Goal: Task Accomplishment & Management: Complete application form

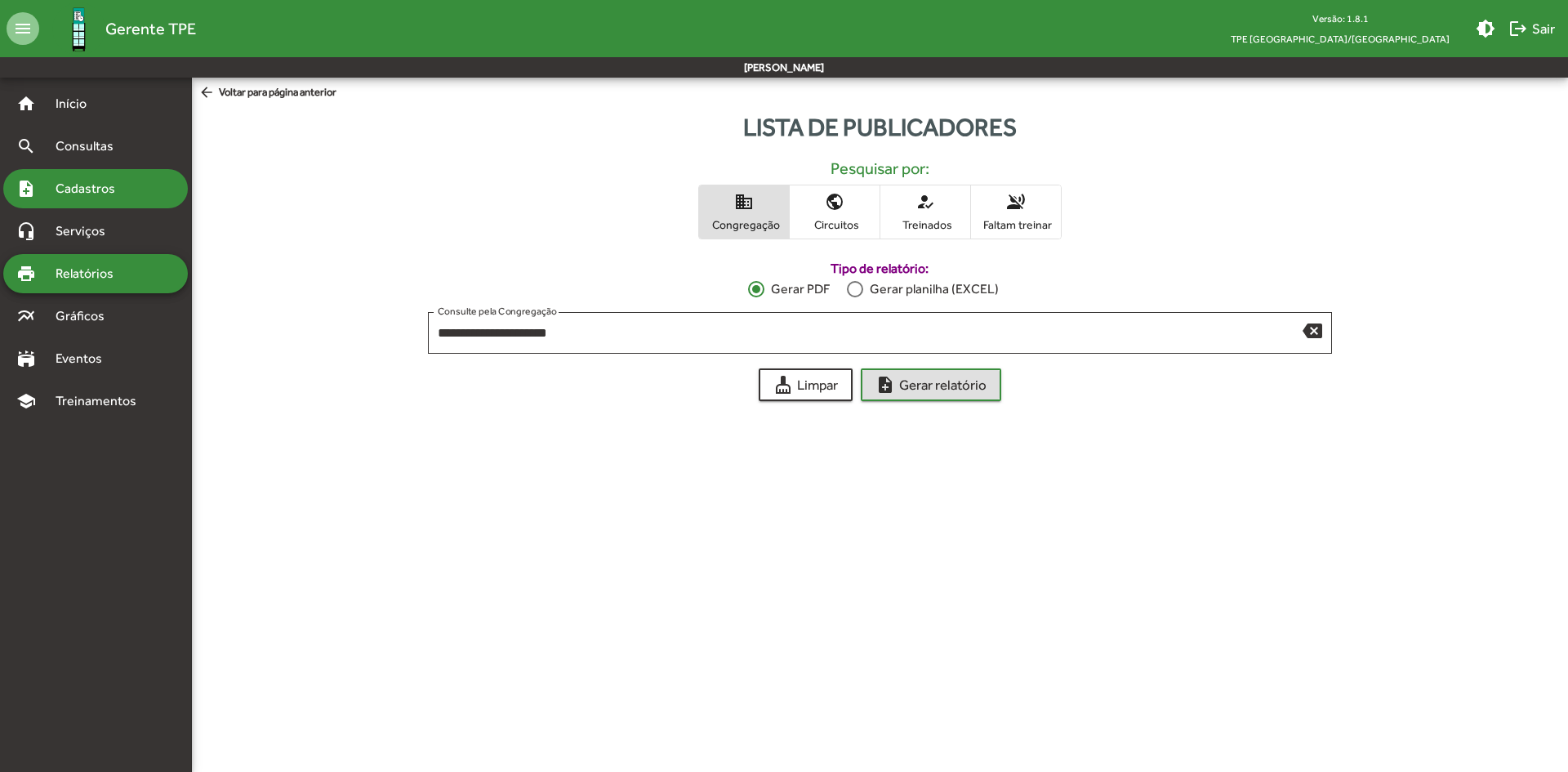
click at [92, 188] on span "Cadastros" at bounding box center [91, 189] width 91 height 20
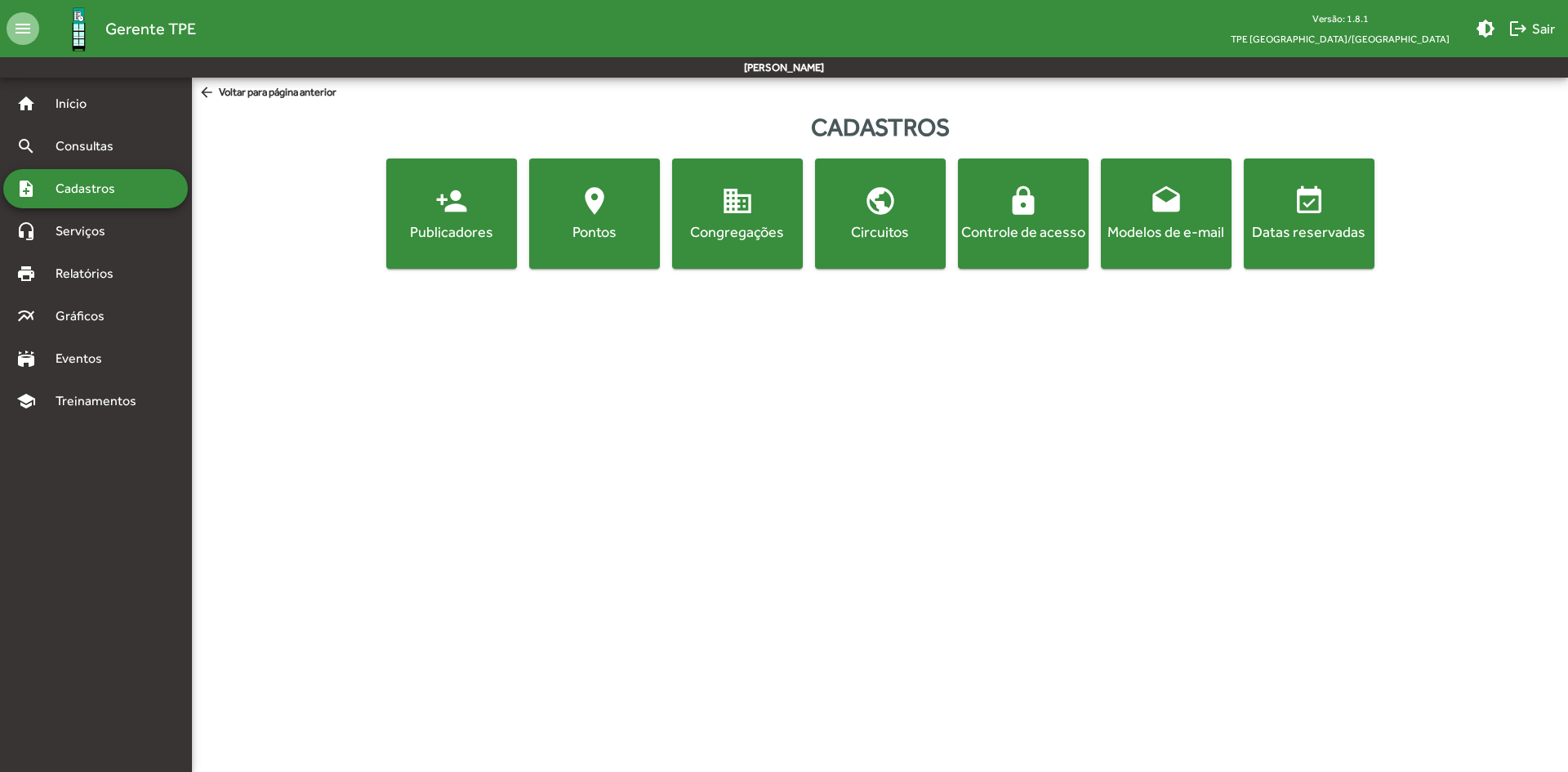
click at [456, 202] on mat-icon "person_add" at bounding box center [451, 201] width 32 height 32
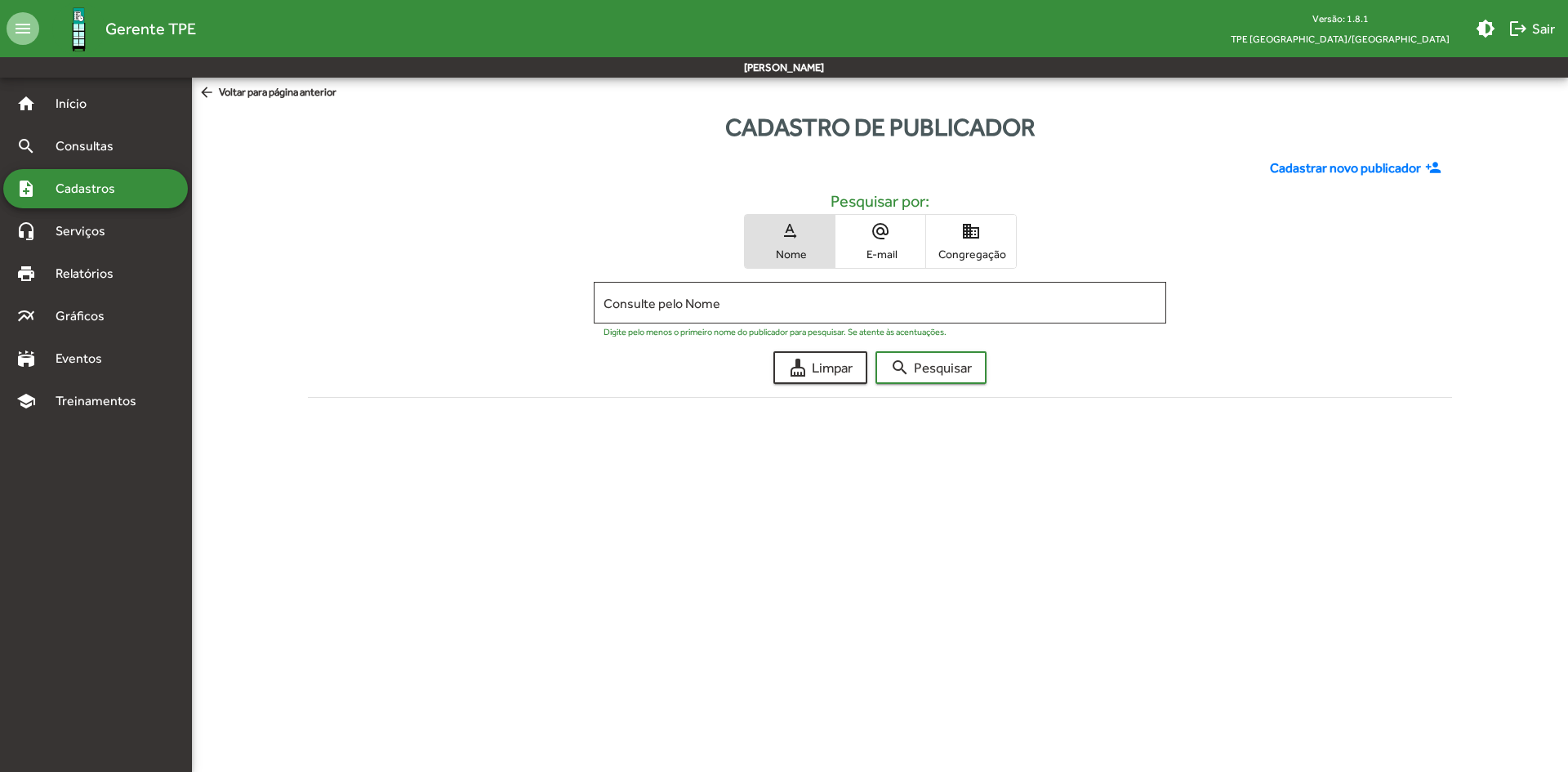
click at [968, 237] on mat-icon "domain" at bounding box center [972, 232] width 20 height 20
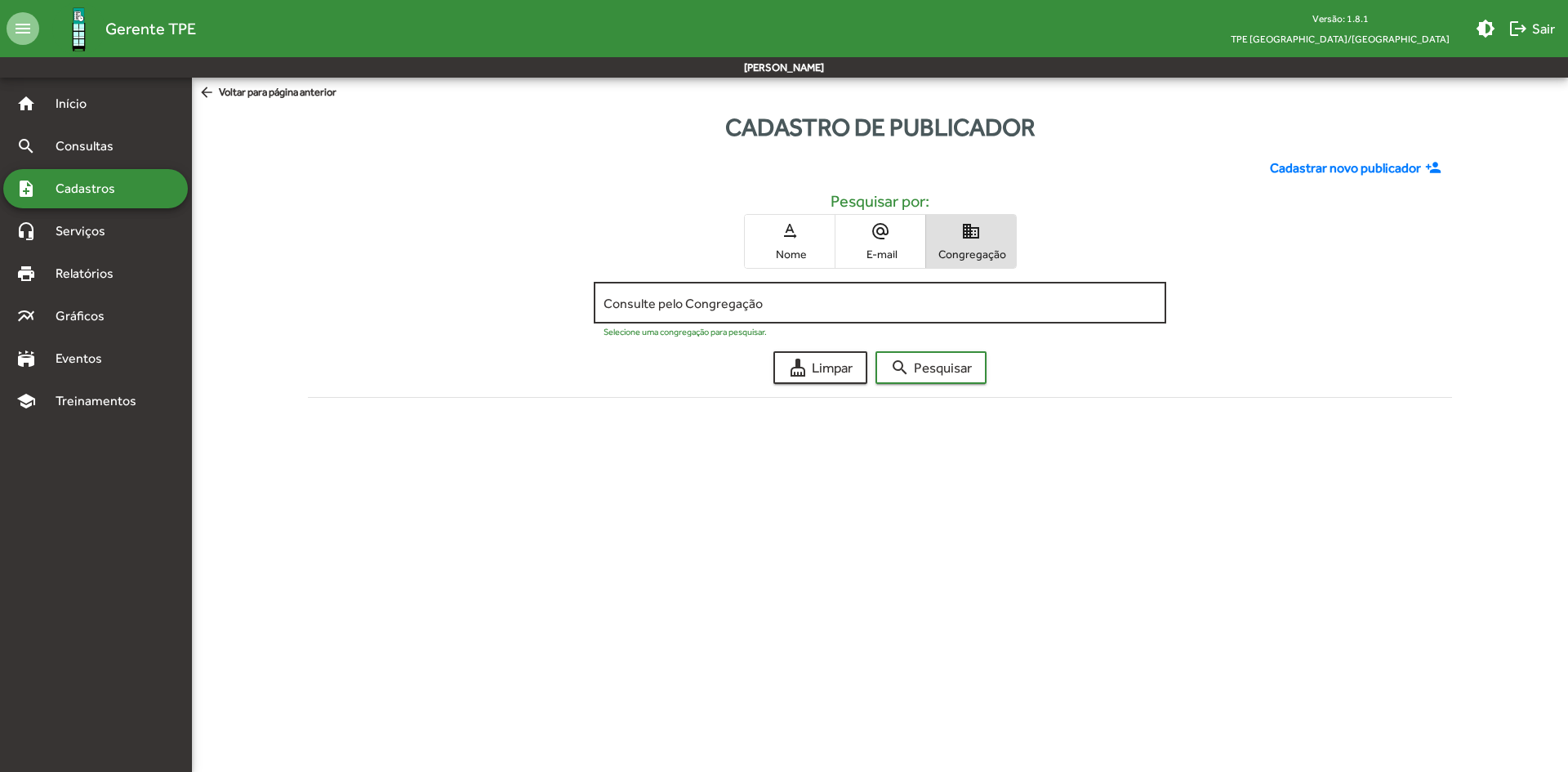
click at [681, 308] on input "Consulte pelo Congregação" at bounding box center [879, 303] width 552 height 15
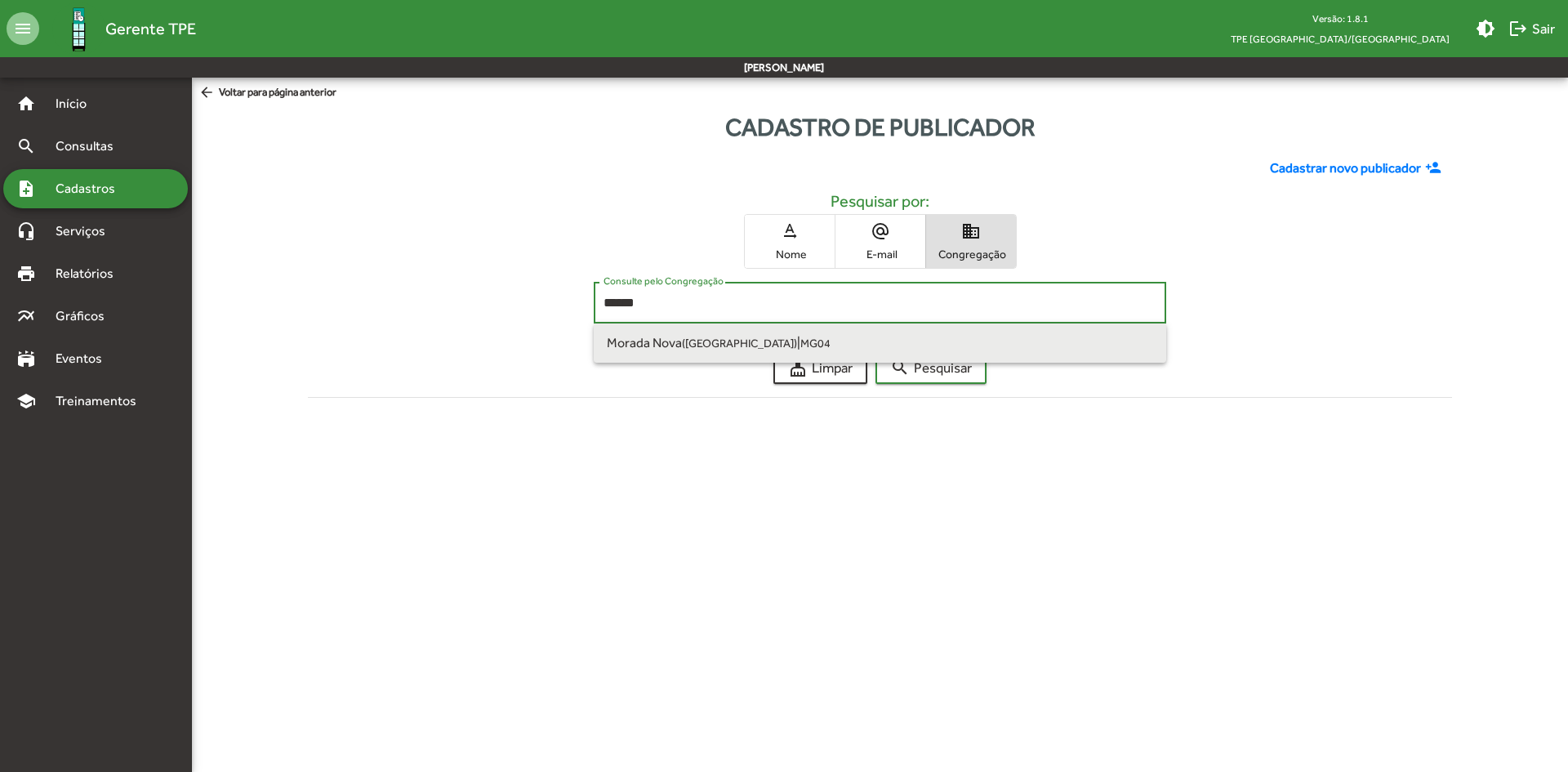
click at [680, 336] on span "Morada Nova ([GEOGRAPHIC_DATA])" at bounding box center [702, 342] width 191 height 16
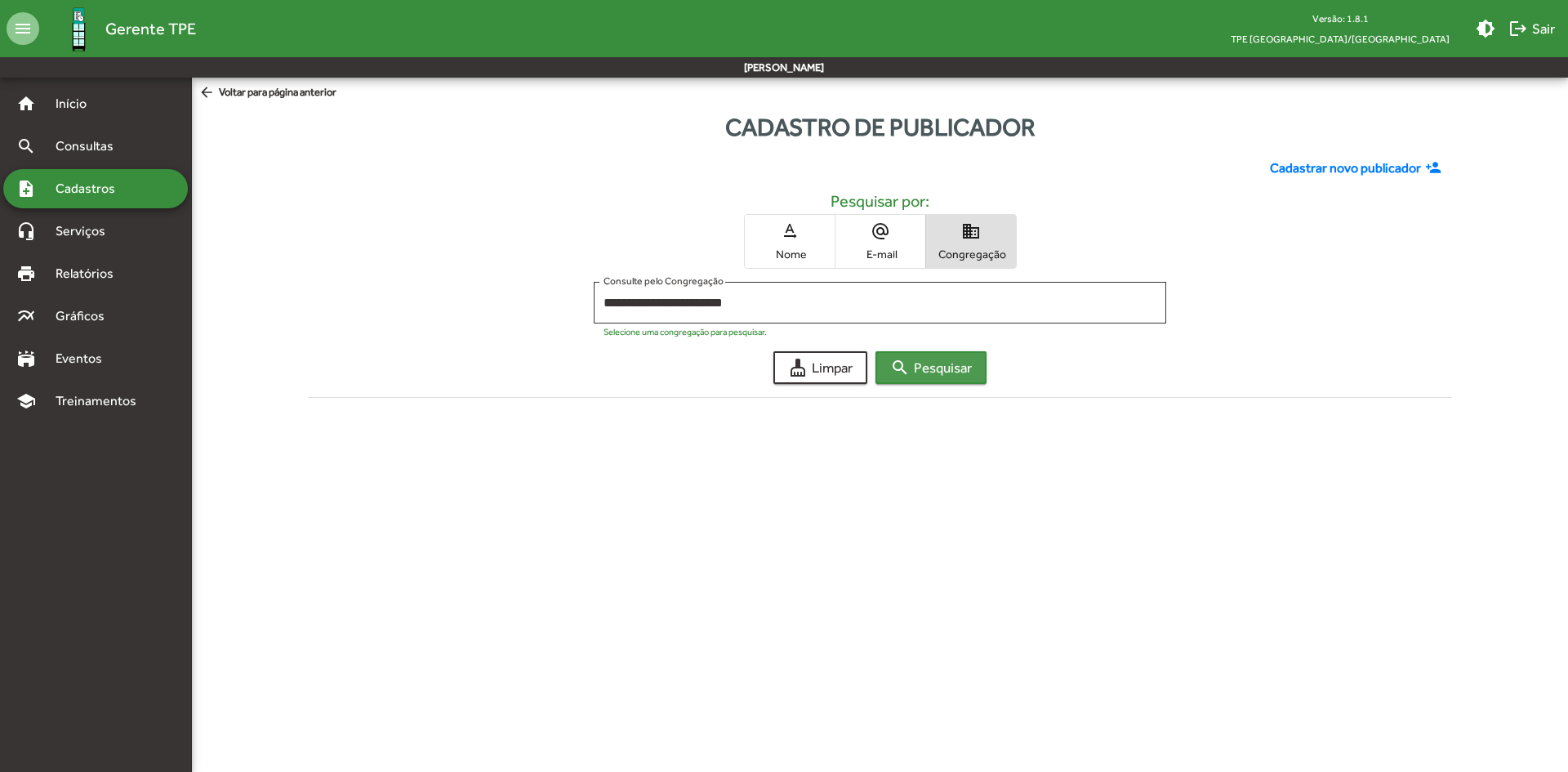
click at [948, 376] on span "search Pesquisar" at bounding box center [931, 367] width 82 height 29
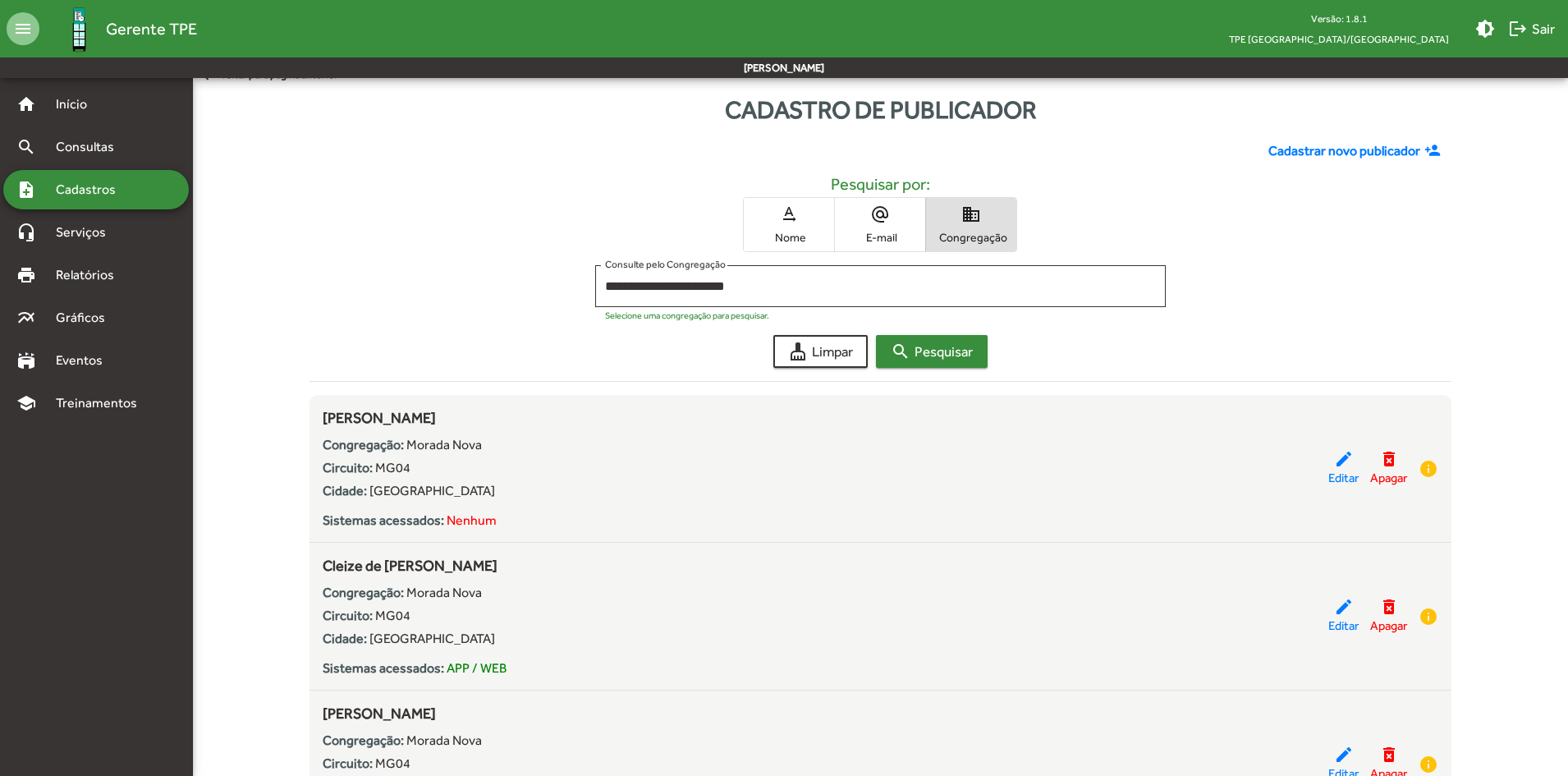
scroll to position [18, 0]
click at [720, 290] on input "**********" at bounding box center [880, 287] width 551 height 15
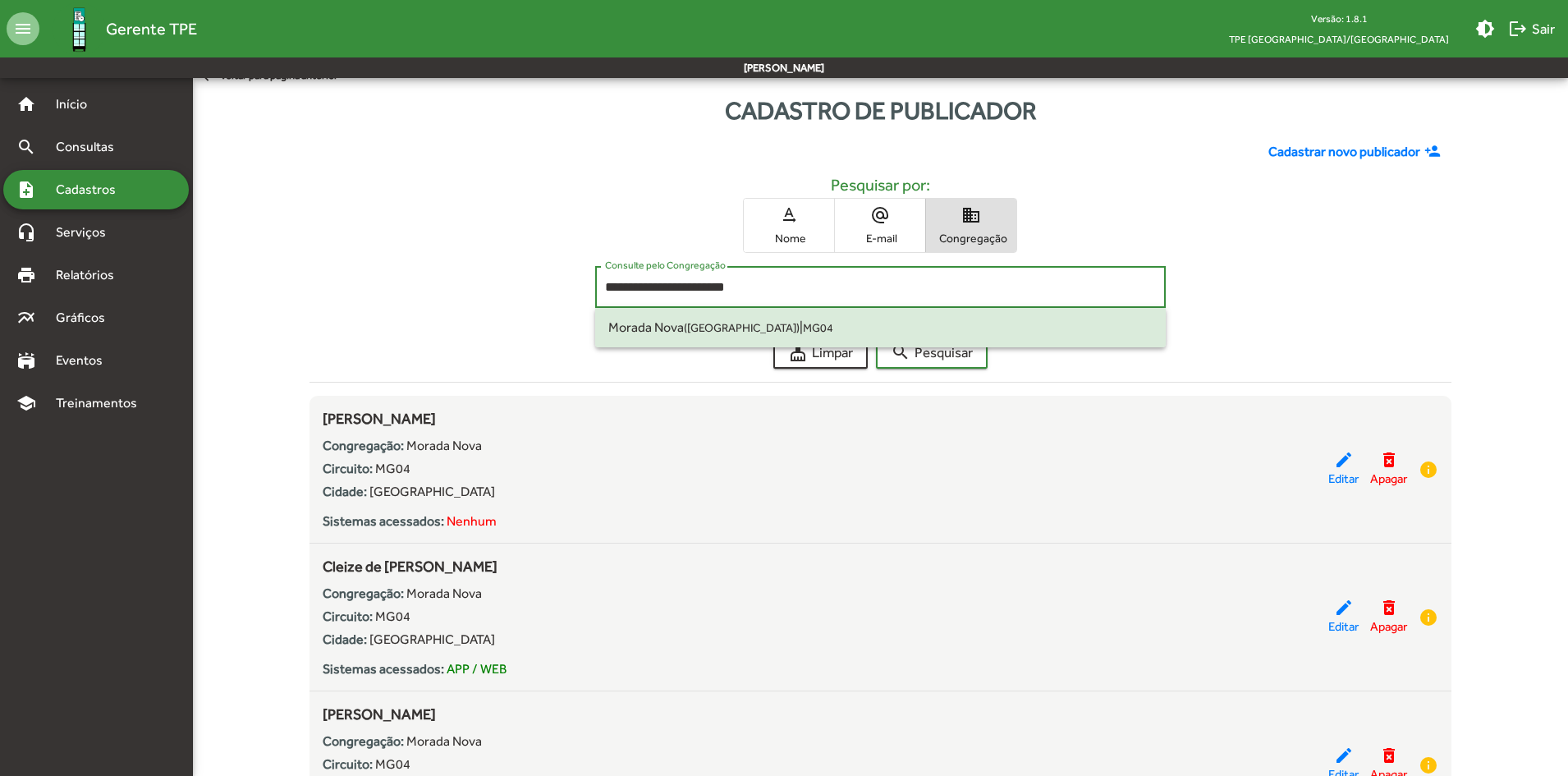
click at [720, 290] on input "**********" at bounding box center [880, 287] width 551 height 15
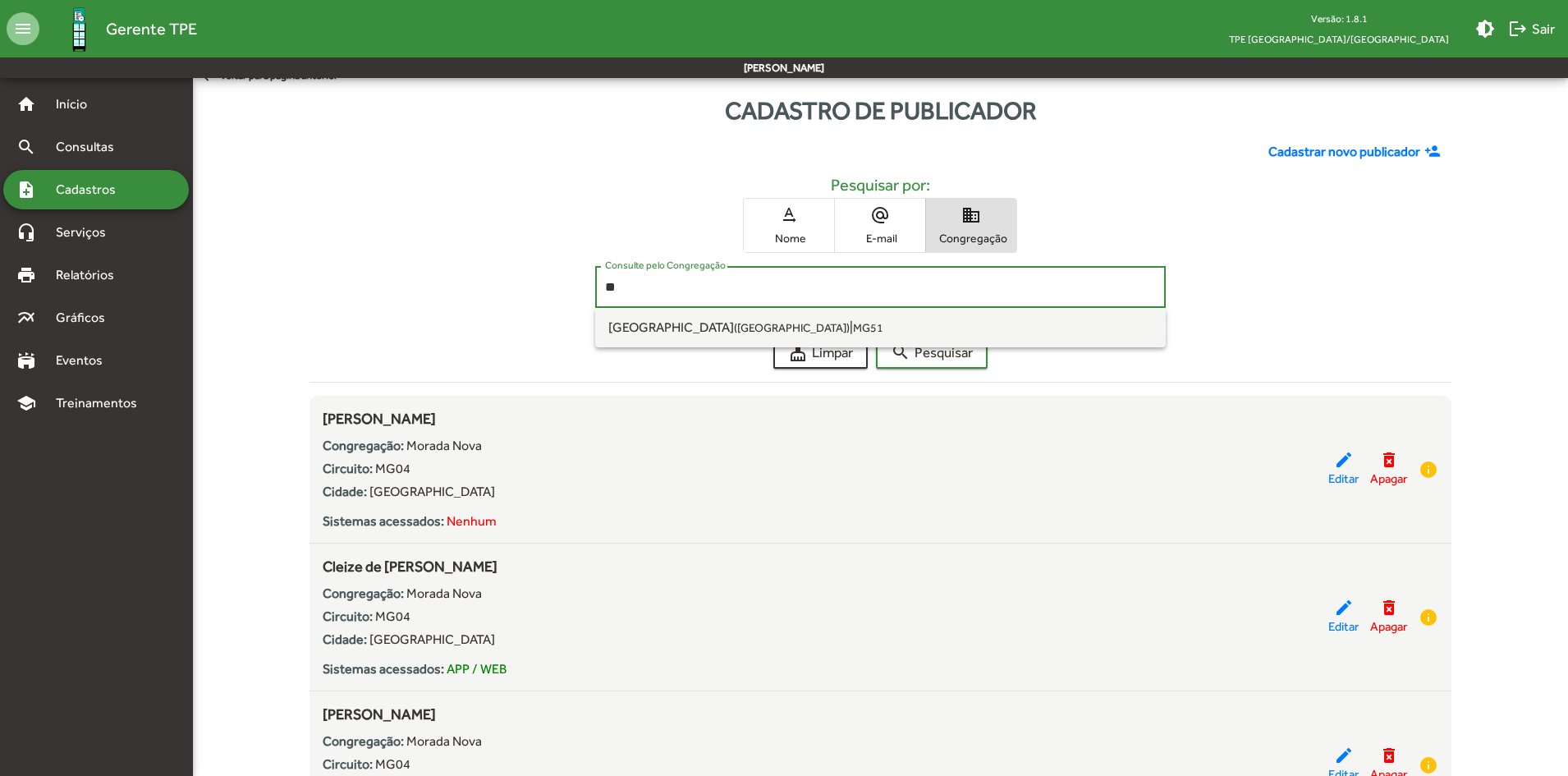
type input "*"
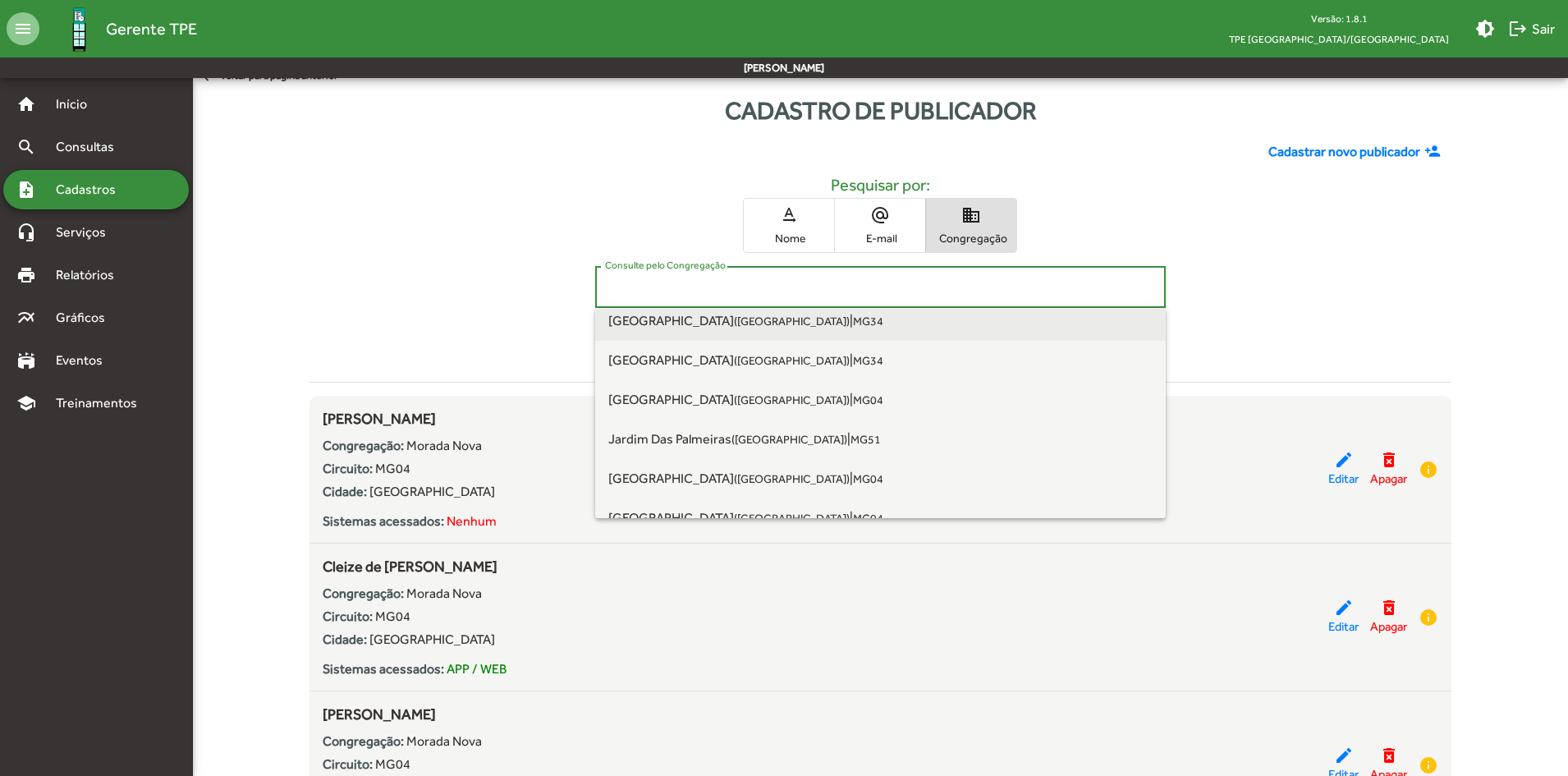
scroll to position [493, 0]
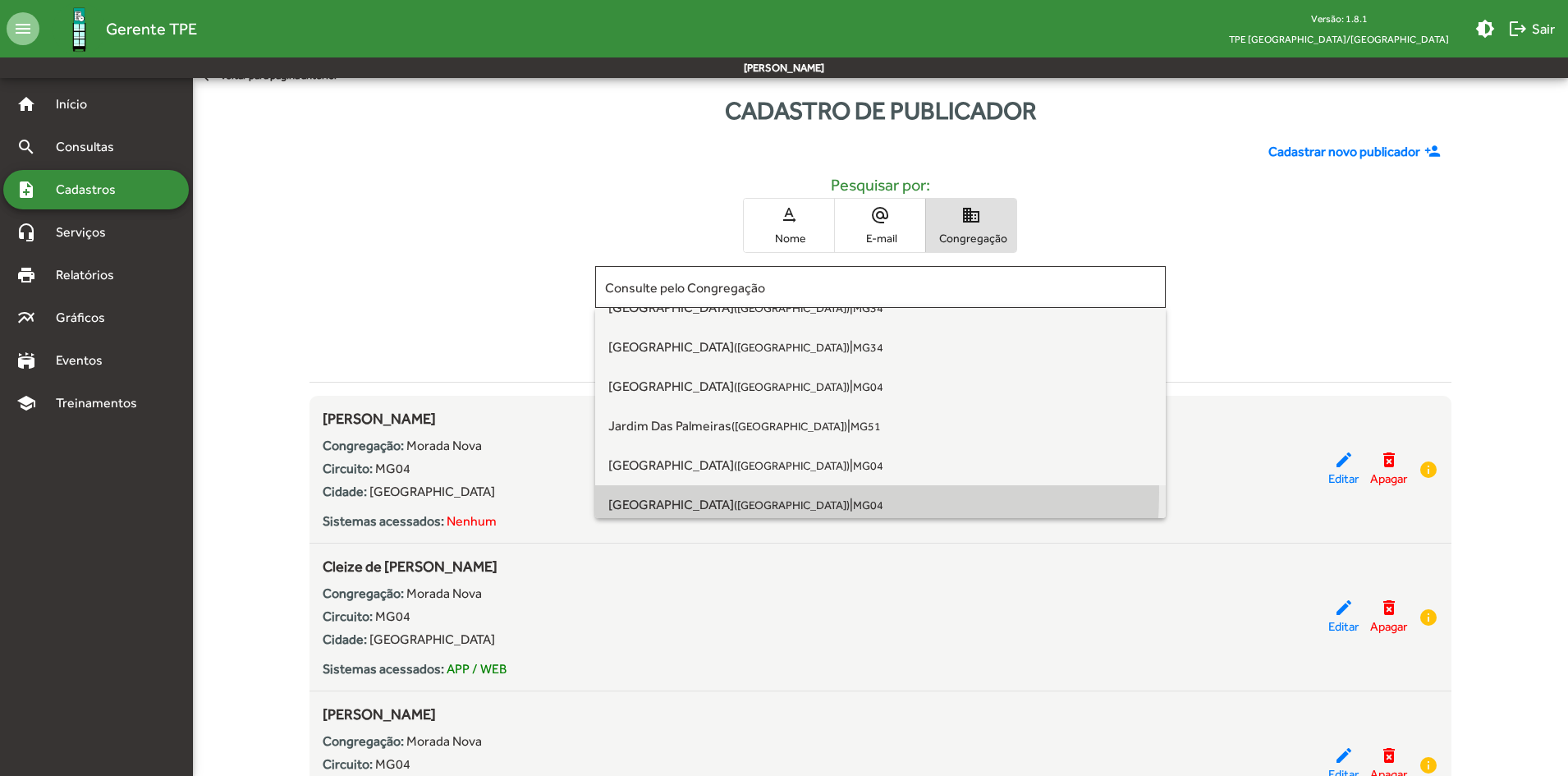
click at [712, 492] on span "[GEOGRAPHIC_DATA] ([GEOGRAPHIC_DATA]) | MG04" at bounding box center [880, 505] width 545 height 39
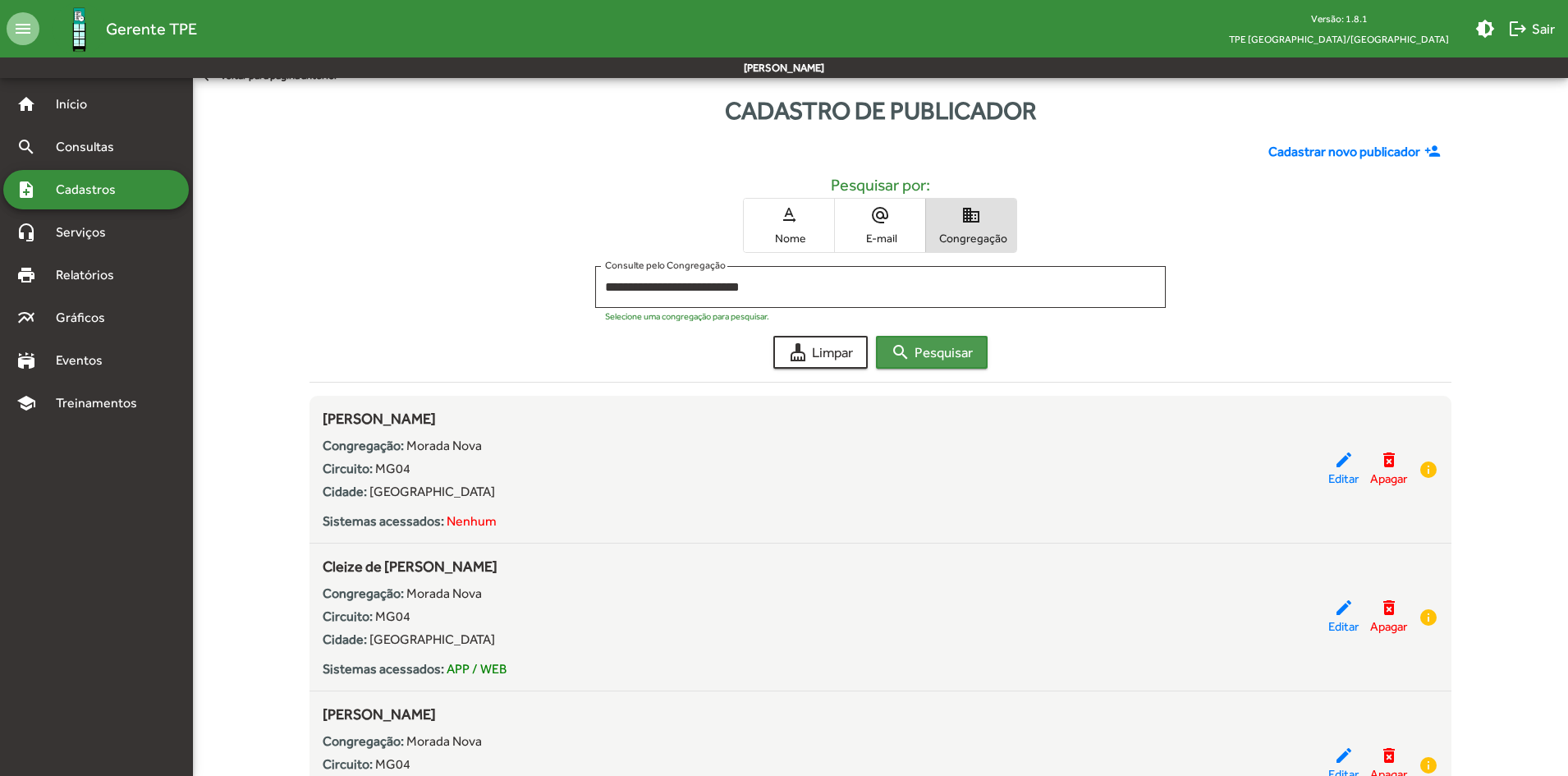
click at [915, 365] on span "search Pesquisar" at bounding box center [931, 352] width 82 height 29
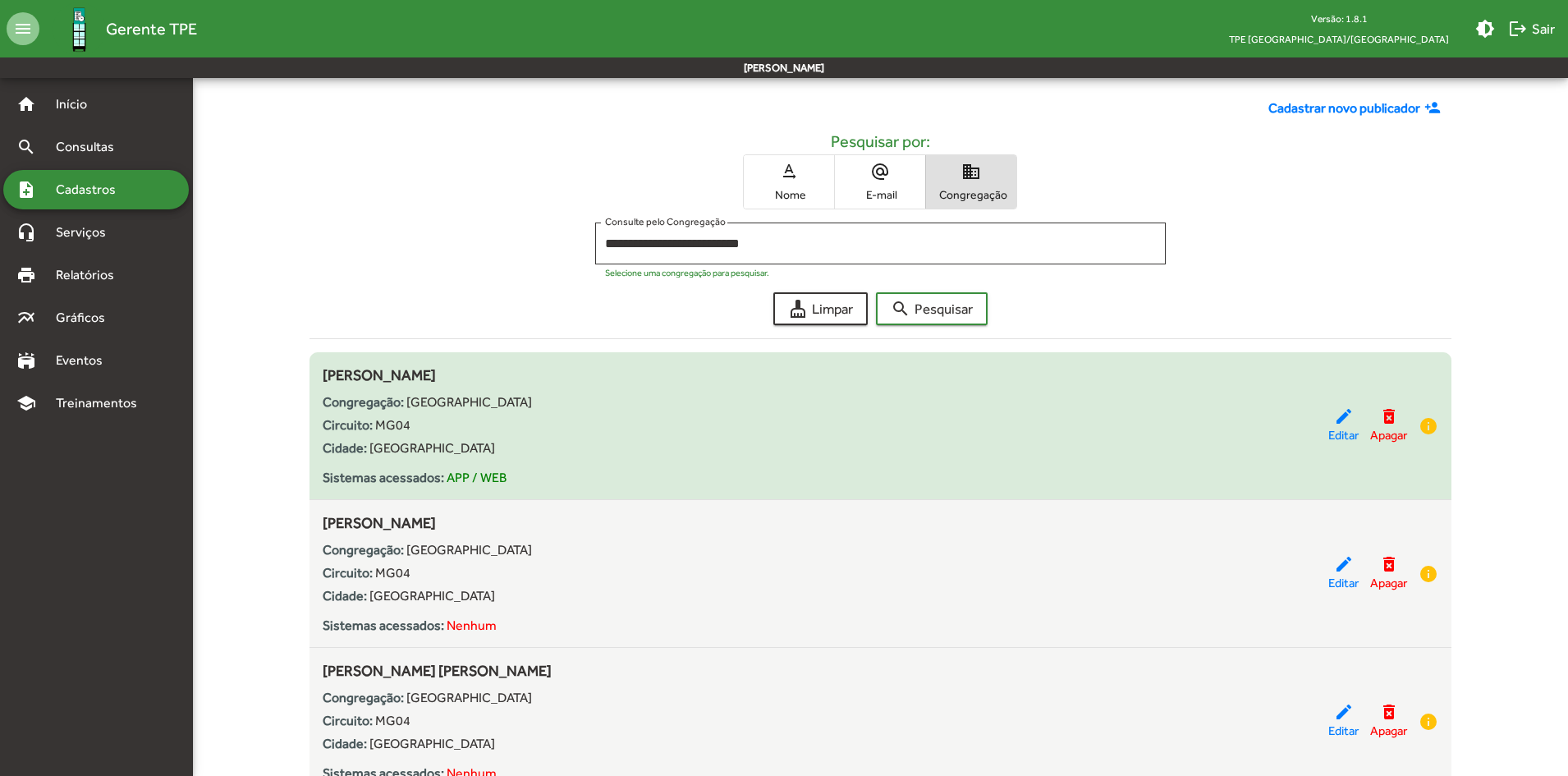
scroll to position [0, 0]
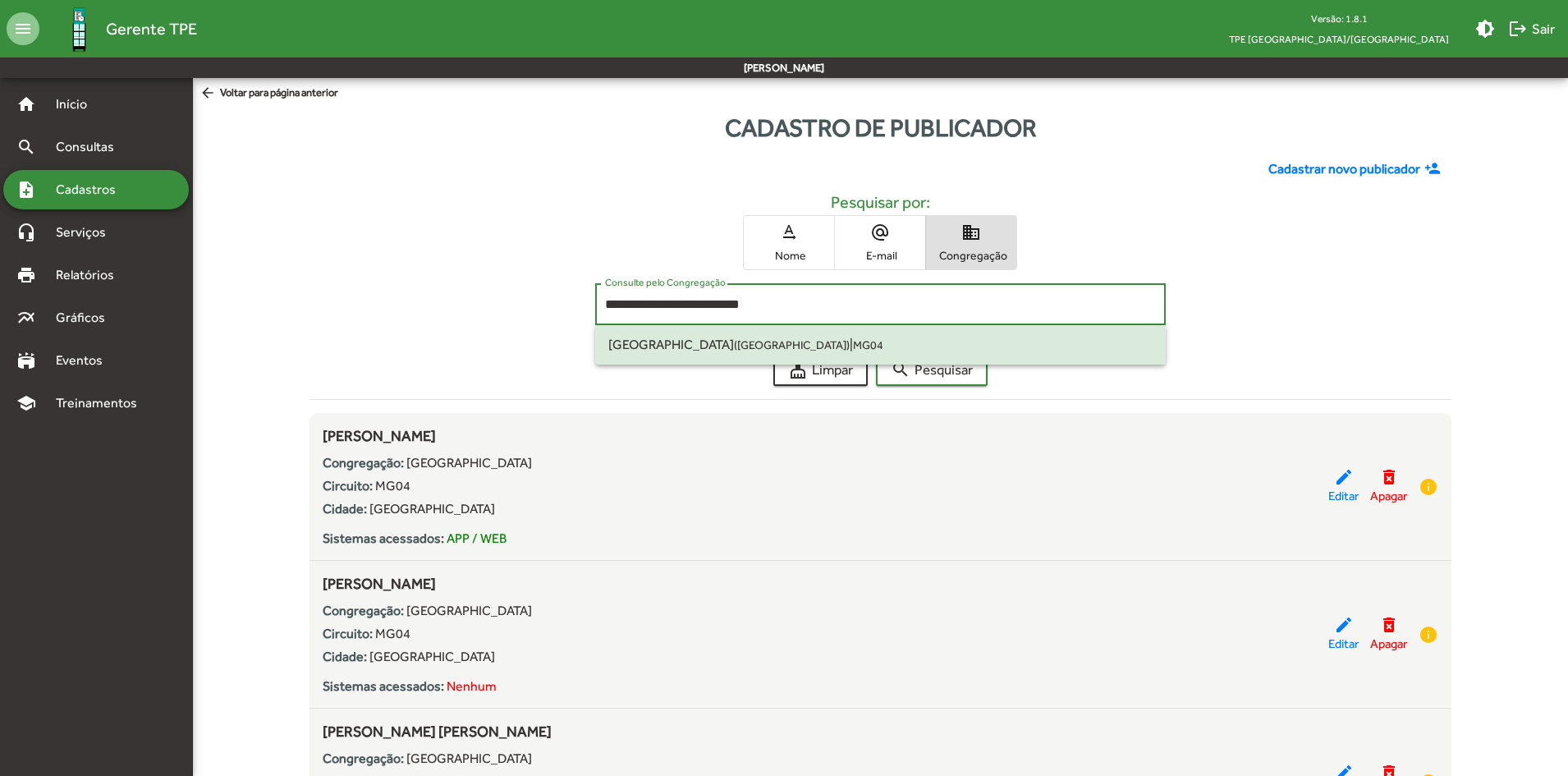
click at [695, 301] on input "**********" at bounding box center [880, 305] width 551 height 15
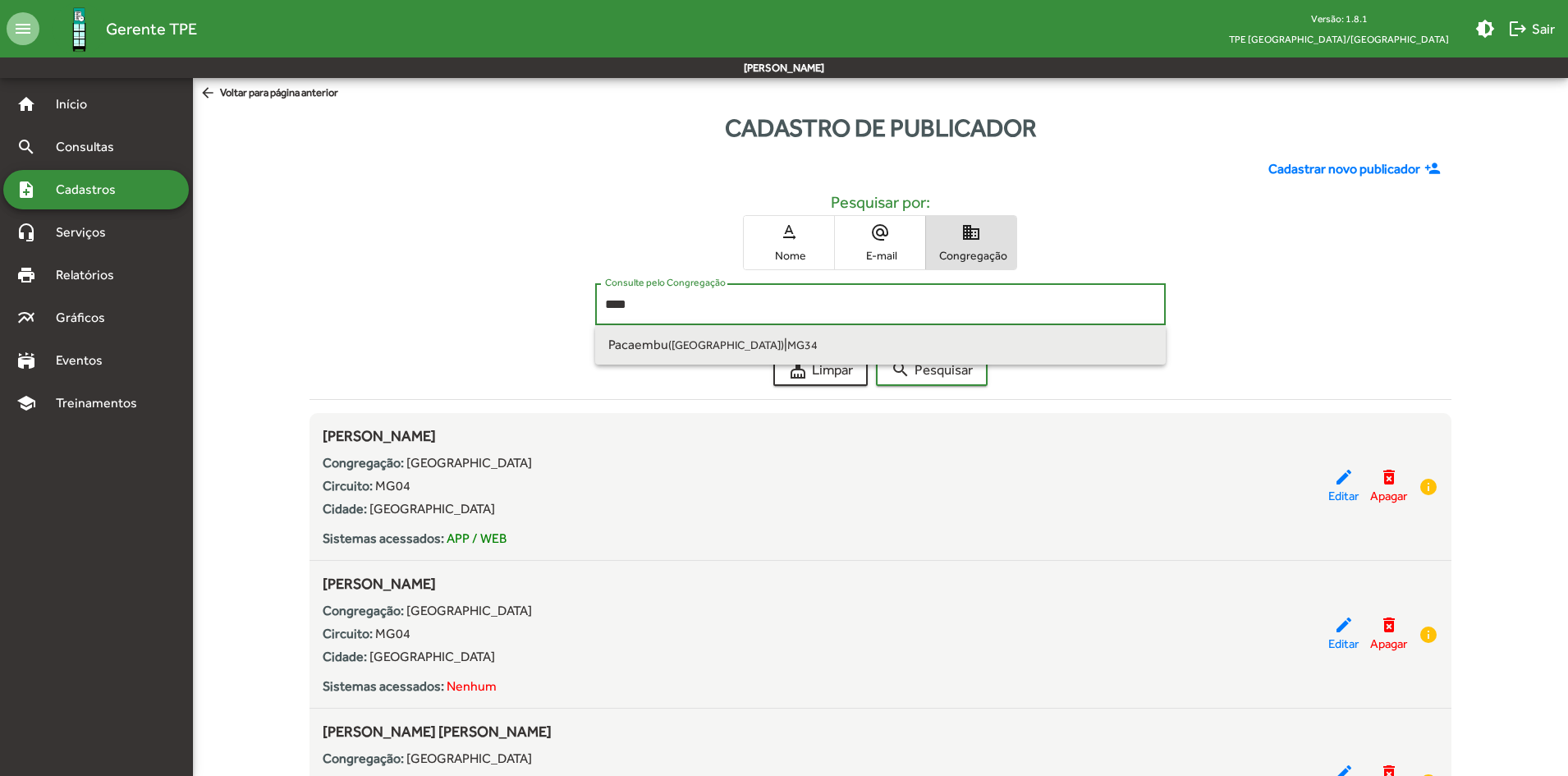
click at [725, 338] on small "([GEOGRAPHIC_DATA])" at bounding box center [725, 345] width 115 height 13
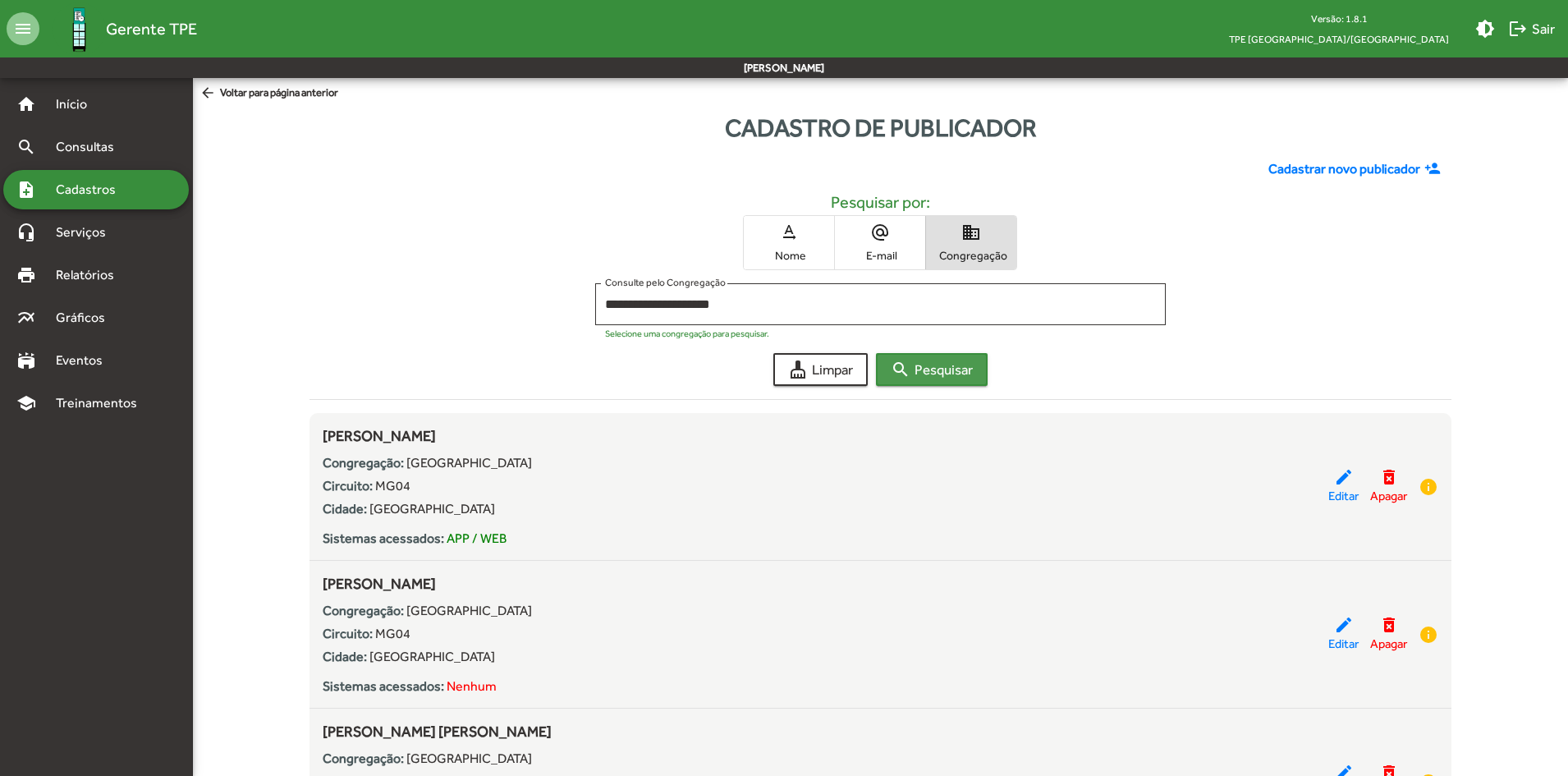
click at [920, 365] on span "search Pesquisar" at bounding box center [931, 369] width 82 height 29
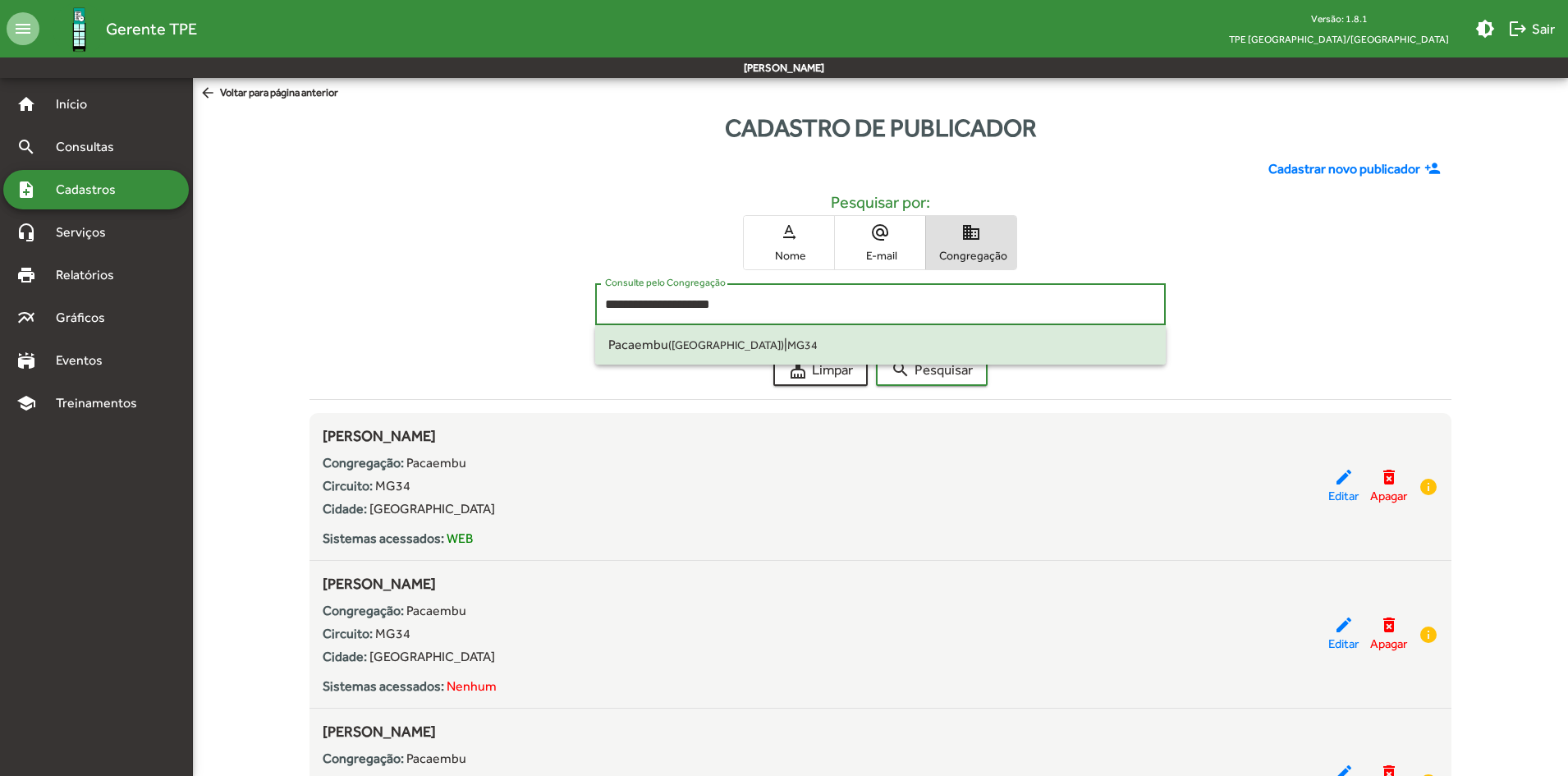
click at [710, 302] on input "**********" at bounding box center [880, 305] width 551 height 15
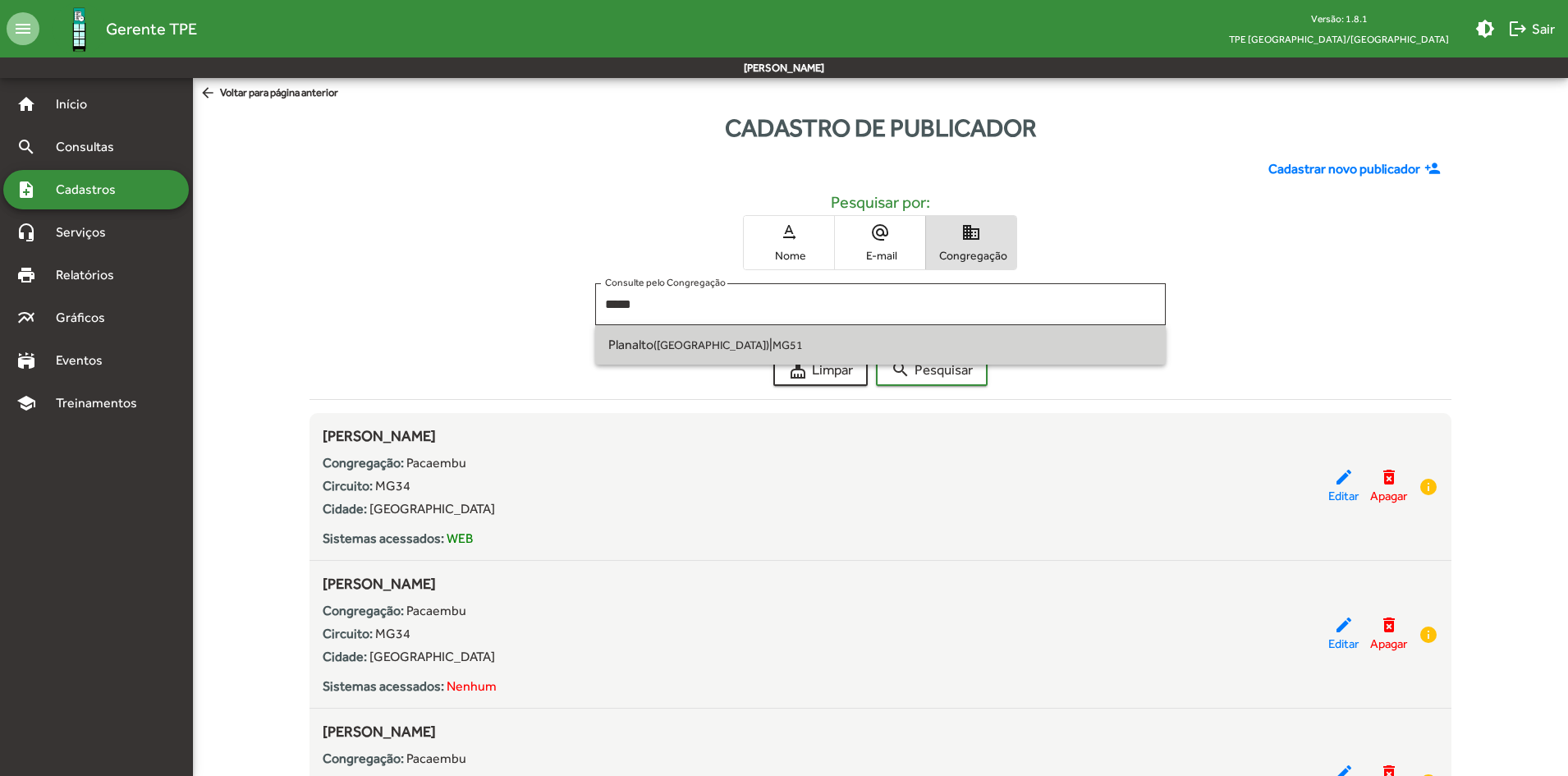
click at [678, 334] on span "Planalto ([GEOGRAPHIC_DATA]) | MG51" at bounding box center [880, 344] width 545 height 39
type input "**********"
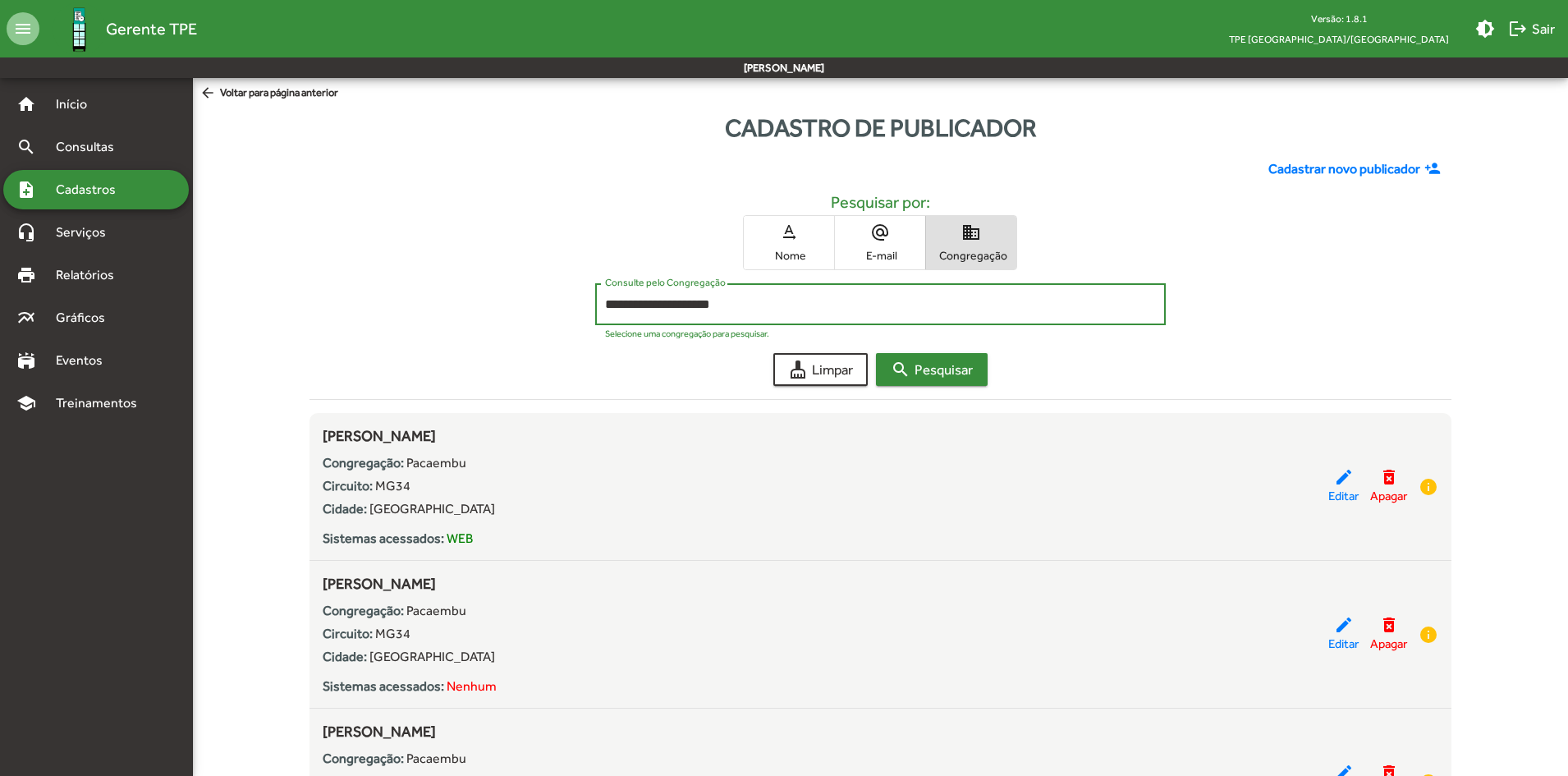
click at [931, 355] on span "search Pesquisar" at bounding box center [931, 369] width 82 height 29
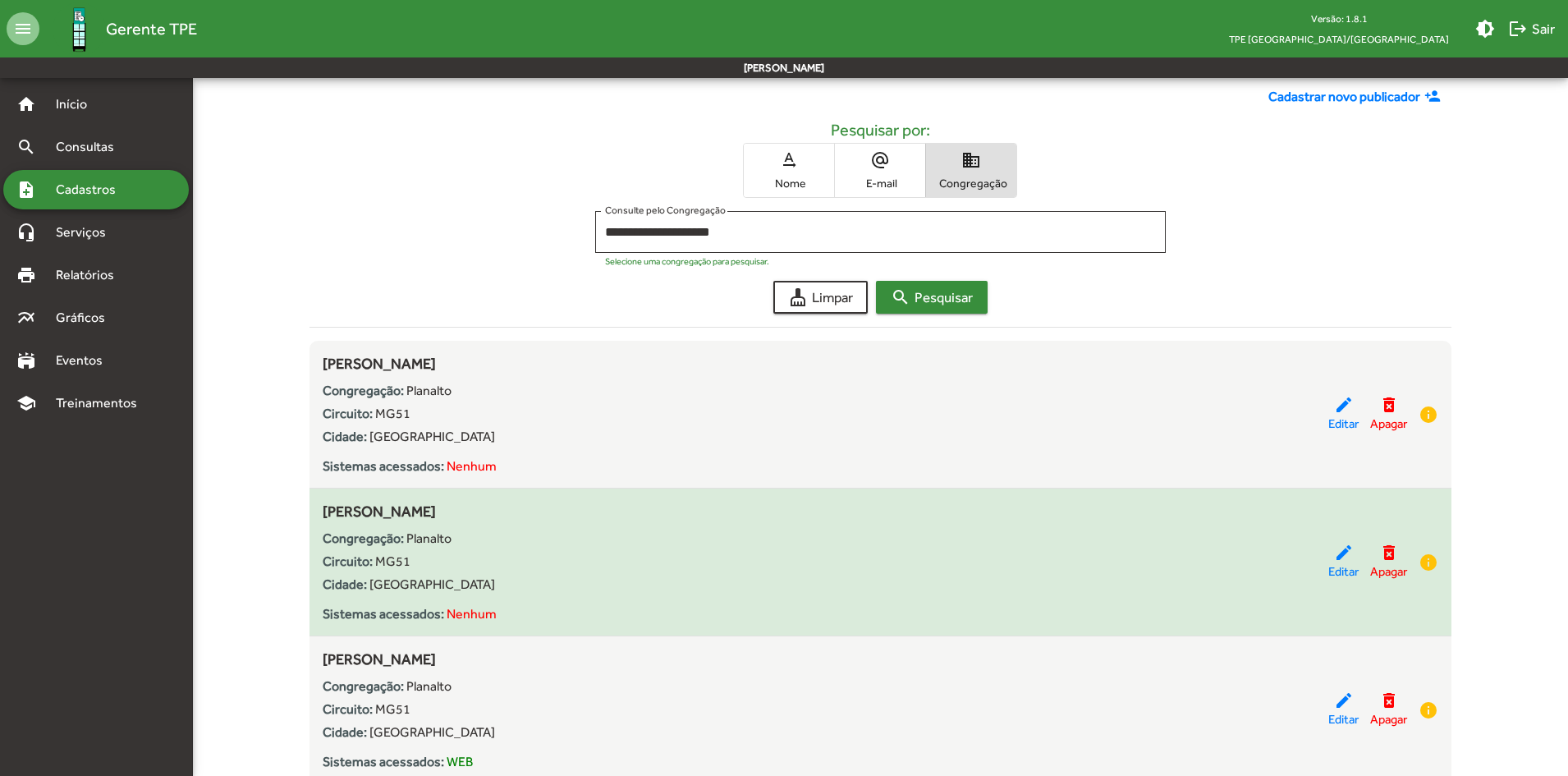
scroll to position [164, 0]
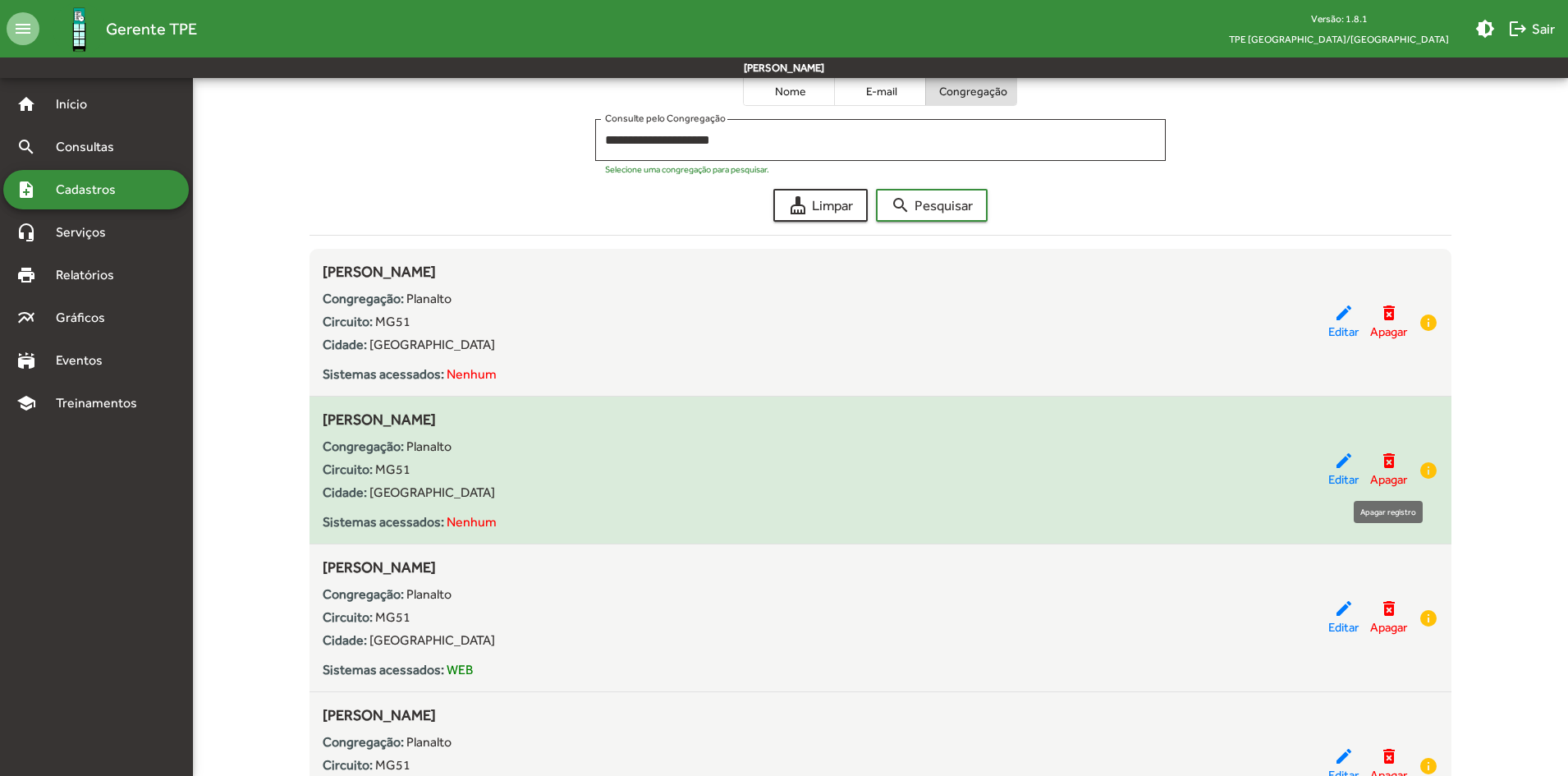
click at [1391, 469] on mat-icon "delete_forever" at bounding box center [1389, 461] width 20 height 20
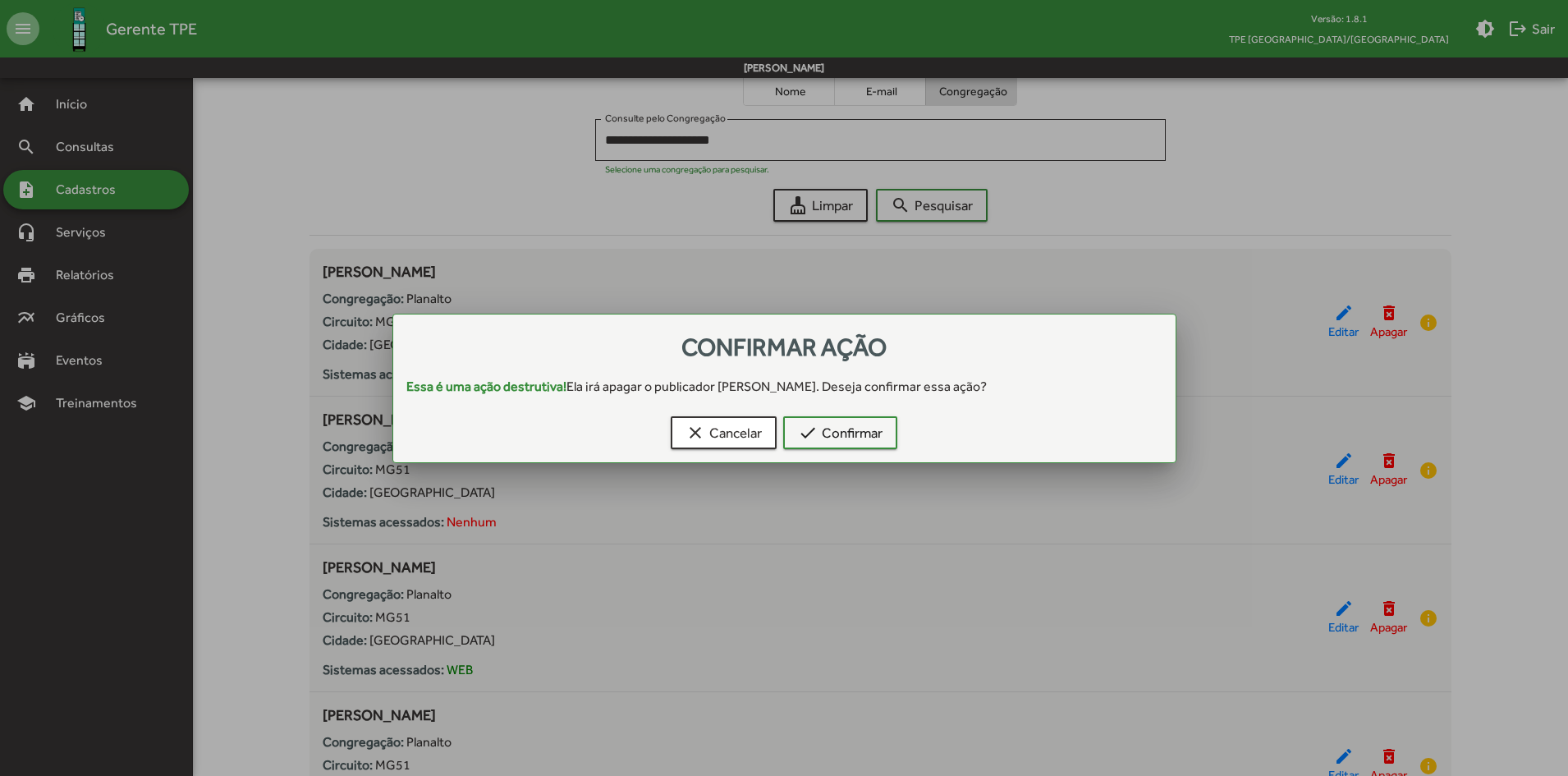
scroll to position [0, 0]
click at [771, 509] on div at bounding box center [784, 388] width 1568 height 776
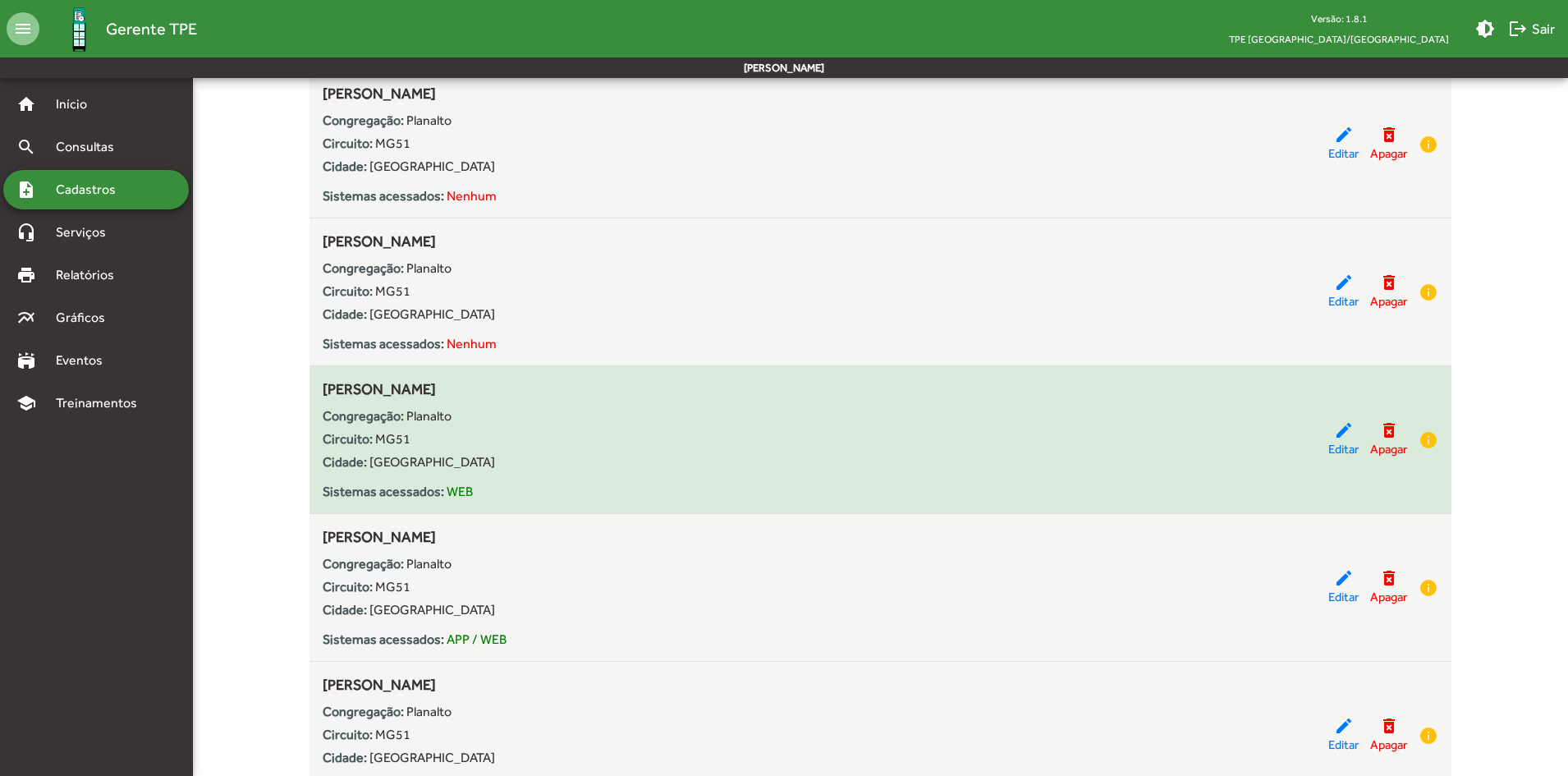
scroll to position [313, 0]
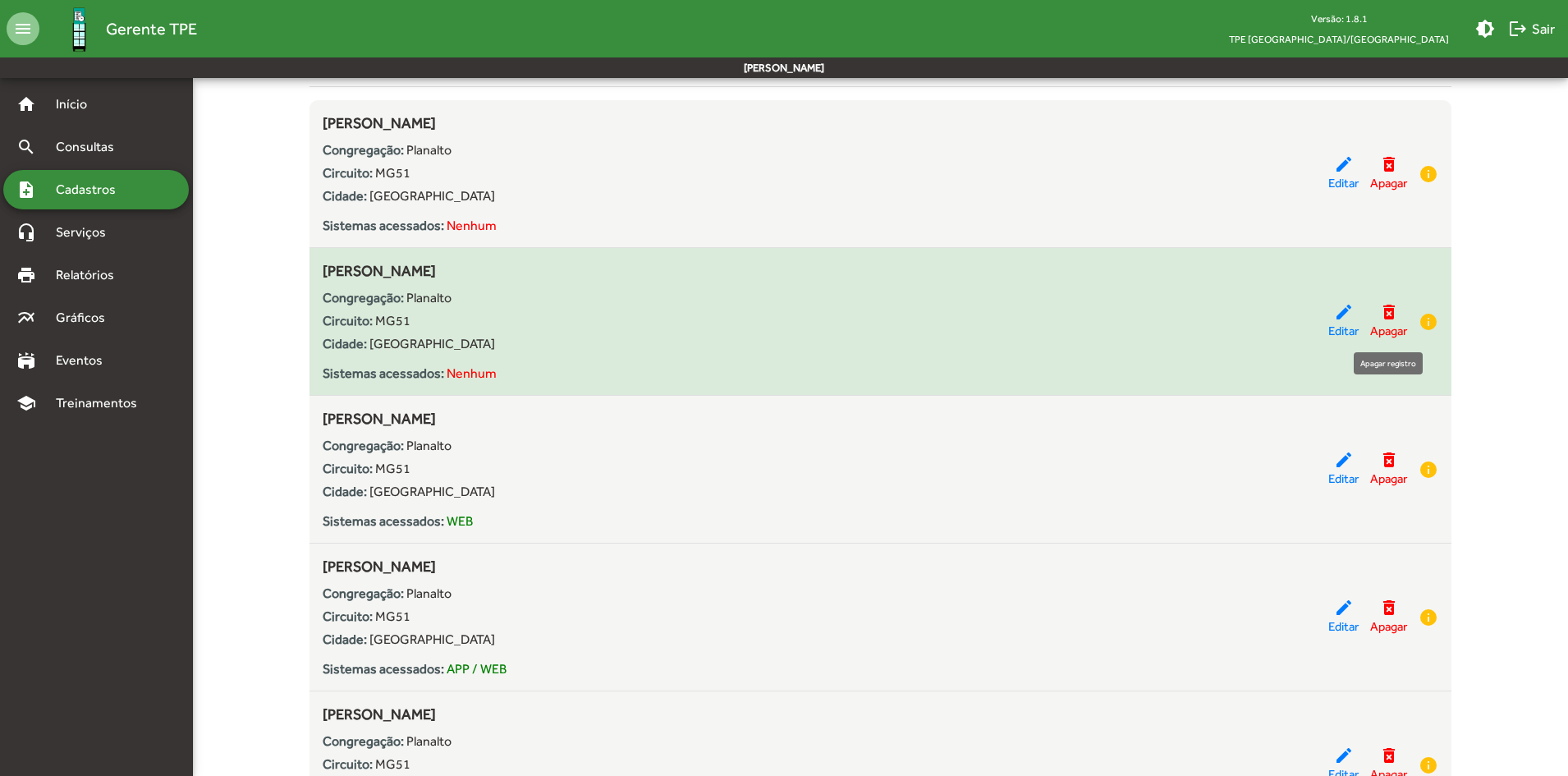
click at [1396, 322] on span "Apagar" at bounding box center [1388, 331] width 37 height 19
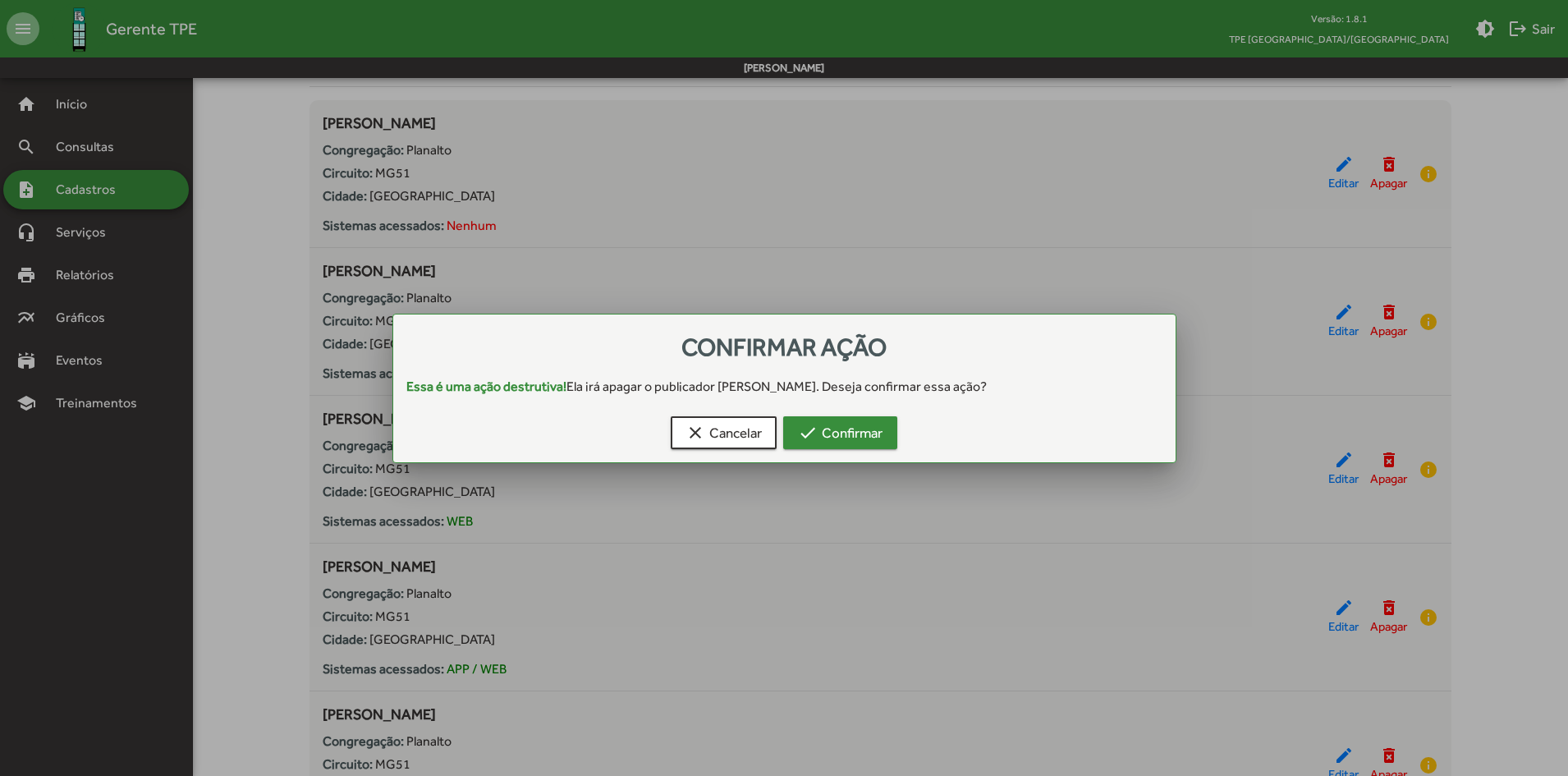
click at [824, 441] on span "check Confirmar" at bounding box center [839, 432] width 85 height 29
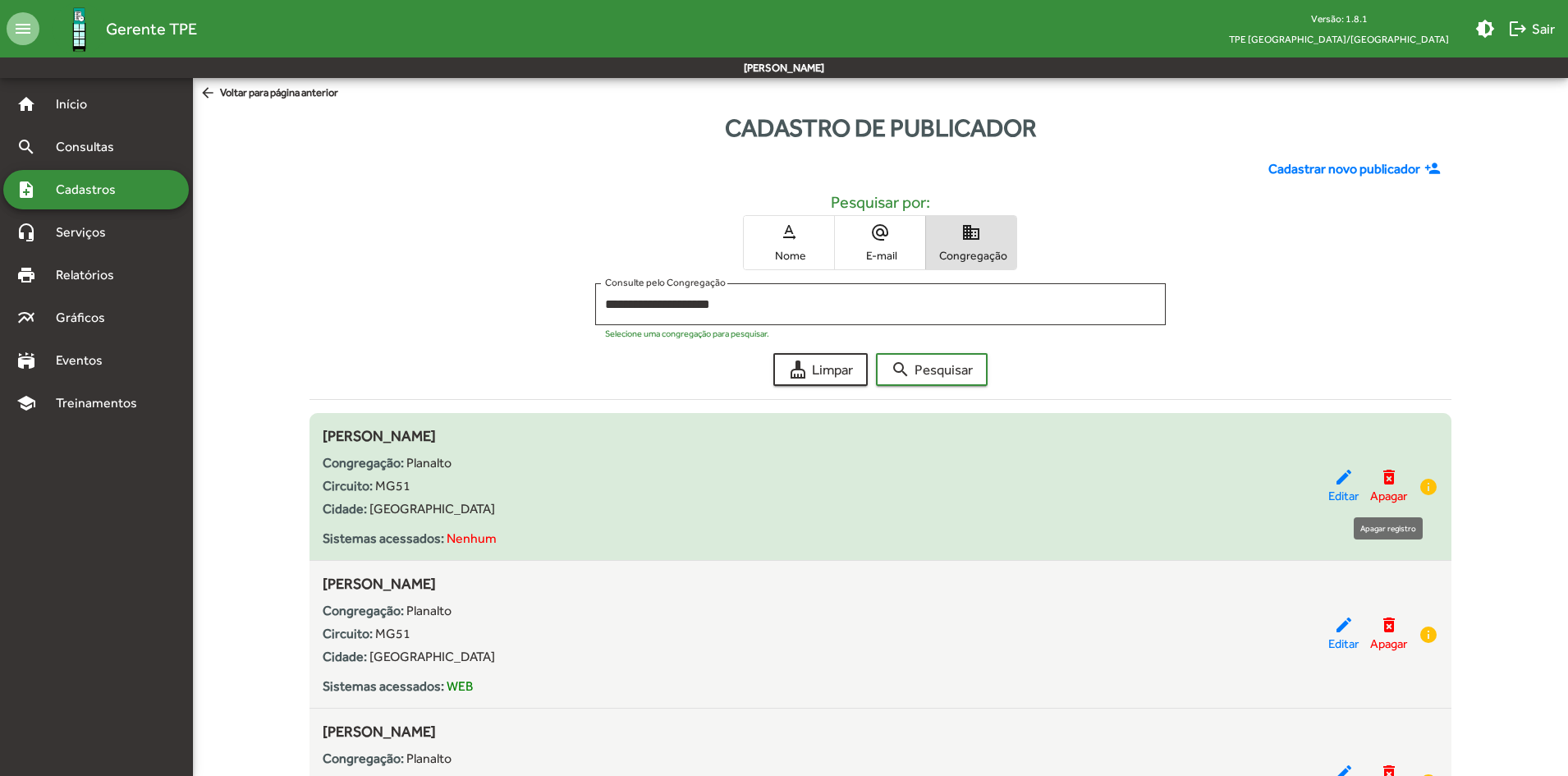
click at [1396, 483] on mat-icon "delete_forever" at bounding box center [1389, 477] width 20 height 20
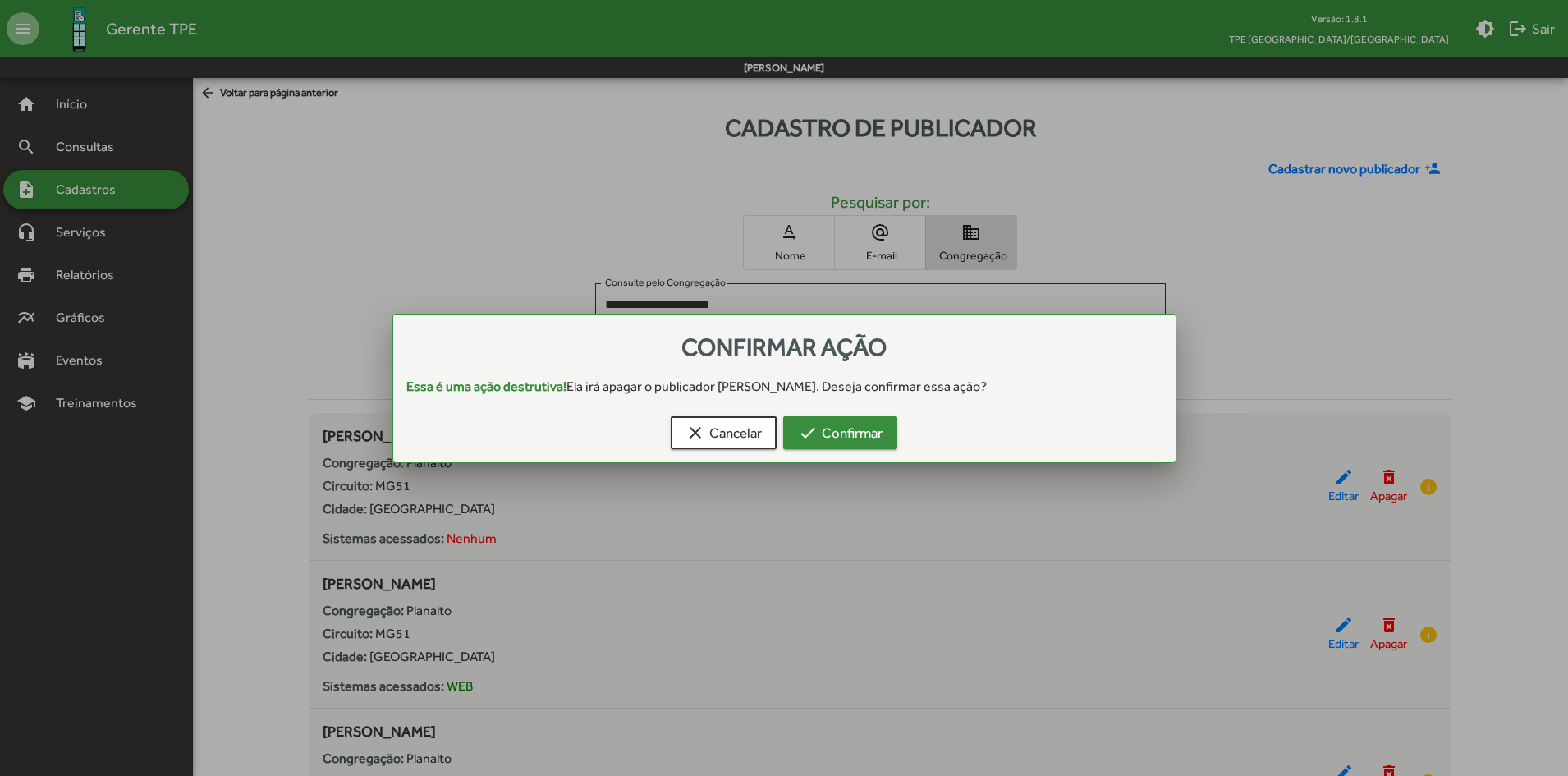
click at [857, 439] on span "check Confirmar" at bounding box center [839, 432] width 85 height 29
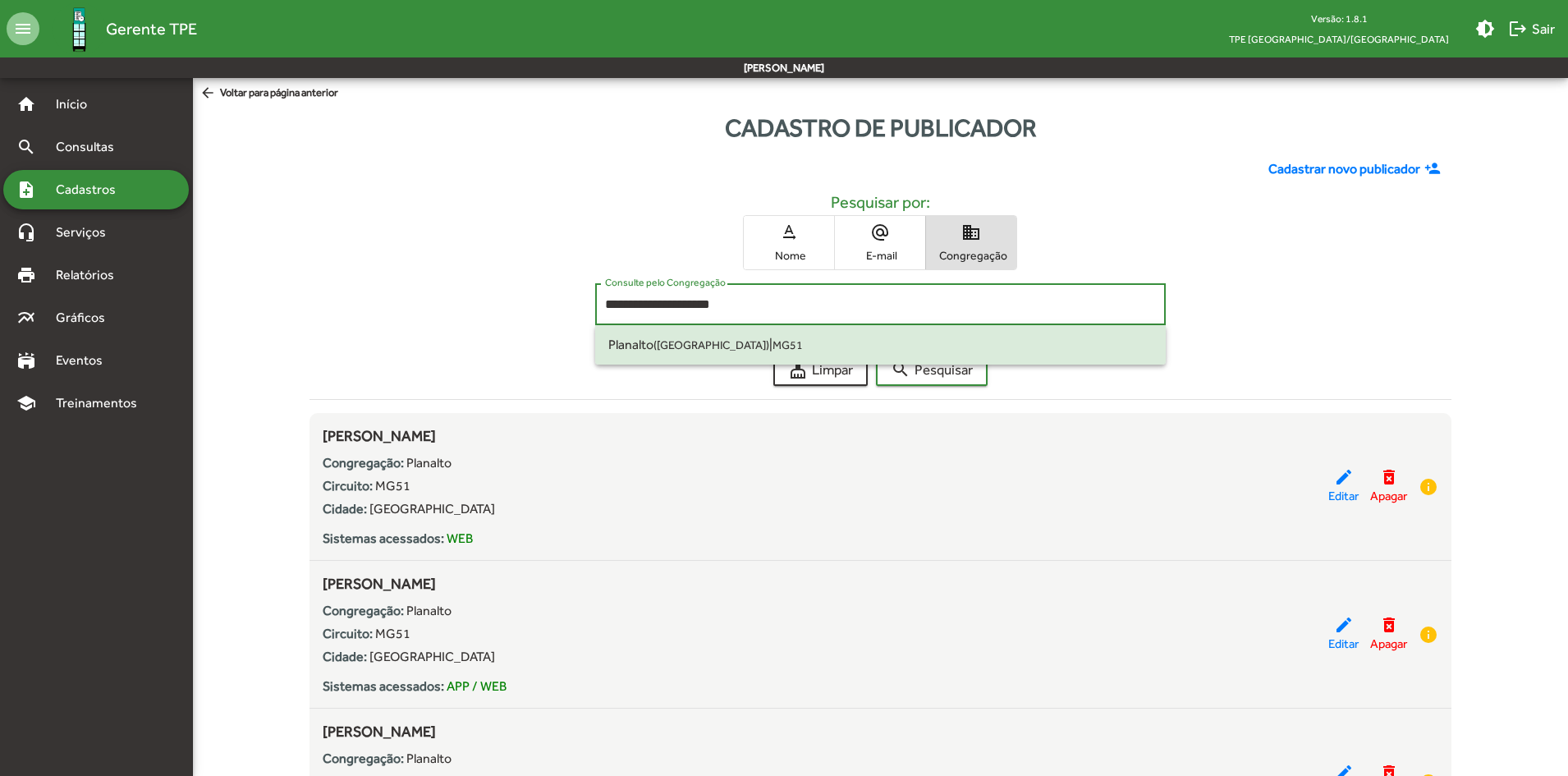
click at [651, 303] on input "**********" at bounding box center [880, 305] width 551 height 15
click at [800, 244] on span "text_rotation_none Nome" at bounding box center [789, 243] width 90 height 54
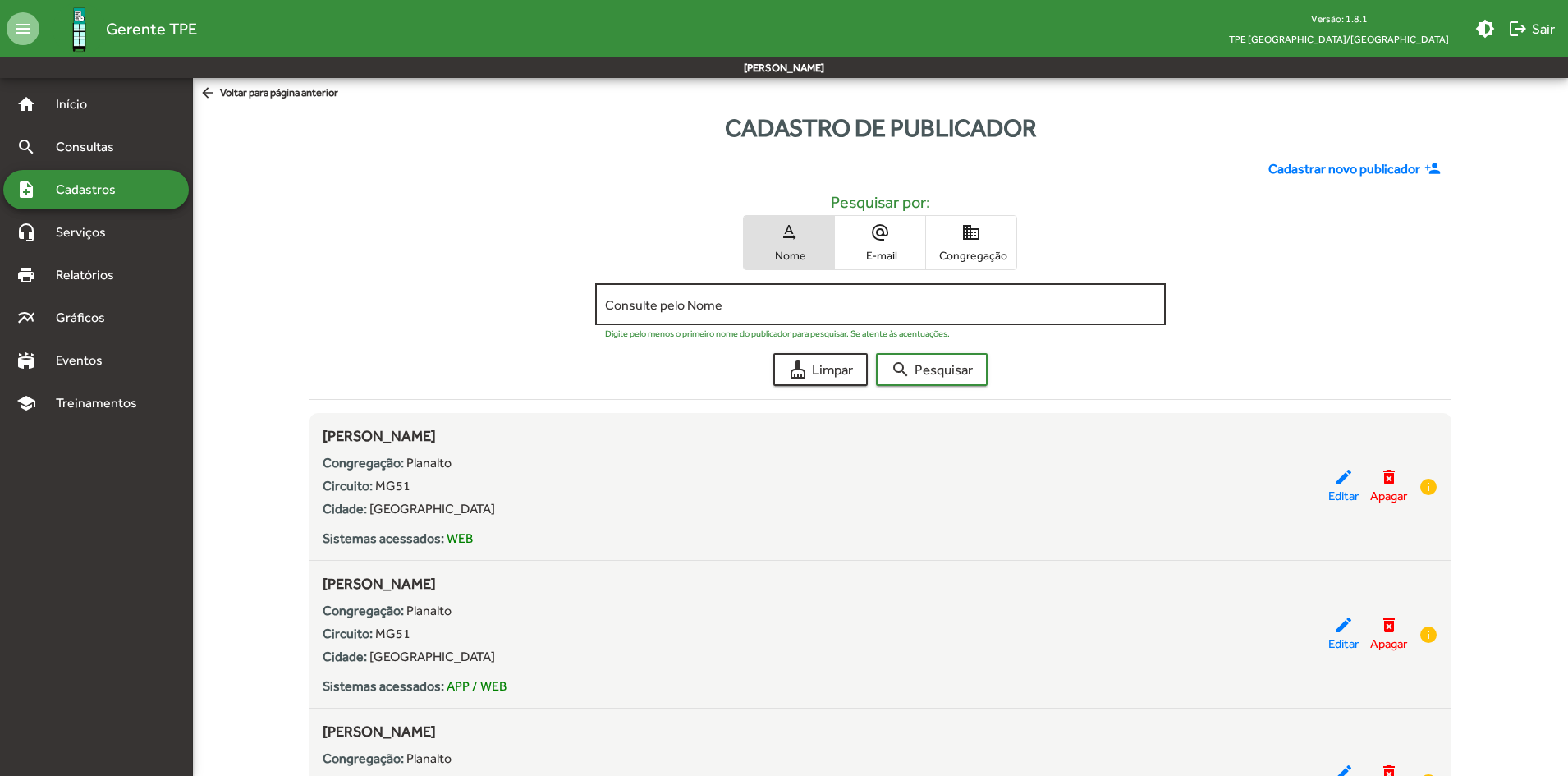
click at [725, 316] on div "Consulte pelo Nome" at bounding box center [880, 302] width 551 height 45
type input "*"
click at [948, 254] on span "Congregação" at bounding box center [971, 255] width 82 height 15
click at [884, 311] on input "Consulte pelo Congregação" at bounding box center [880, 305] width 551 height 15
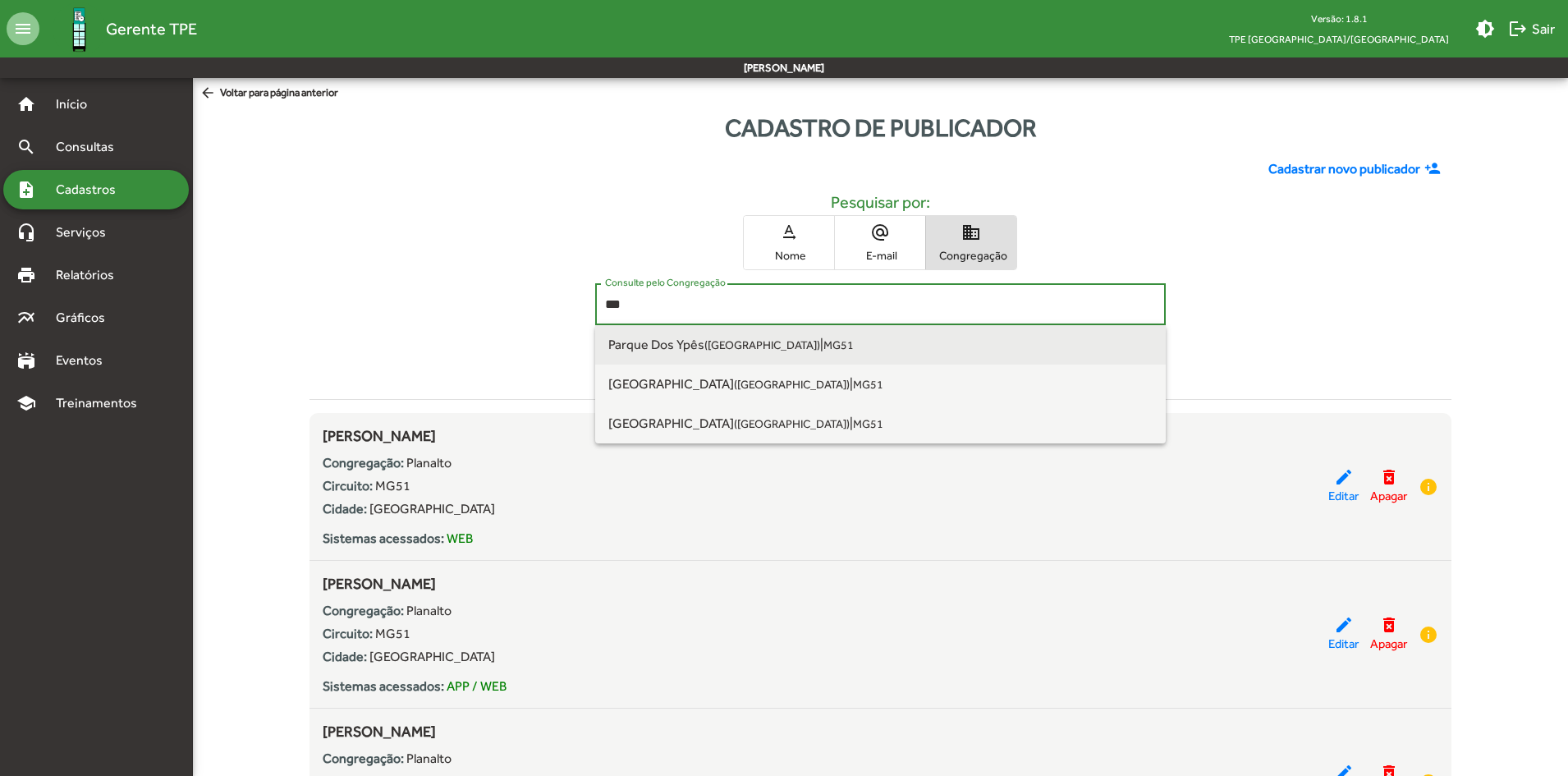
click at [675, 351] on span "Parque Dos Ypês ([GEOGRAPHIC_DATA])" at bounding box center [714, 344] width 212 height 16
type input "**********"
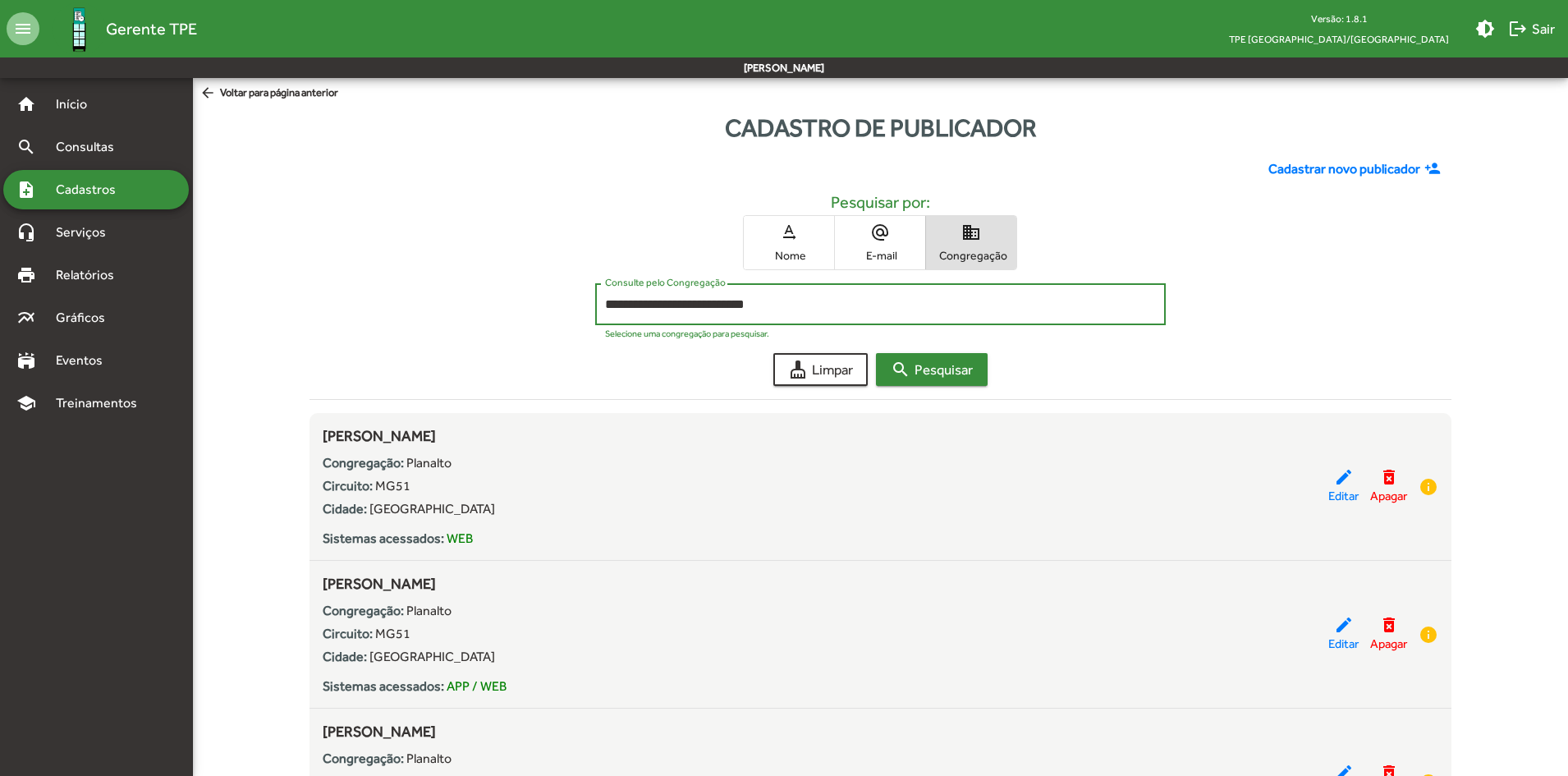
click at [917, 374] on span "search Pesquisar" at bounding box center [931, 369] width 82 height 29
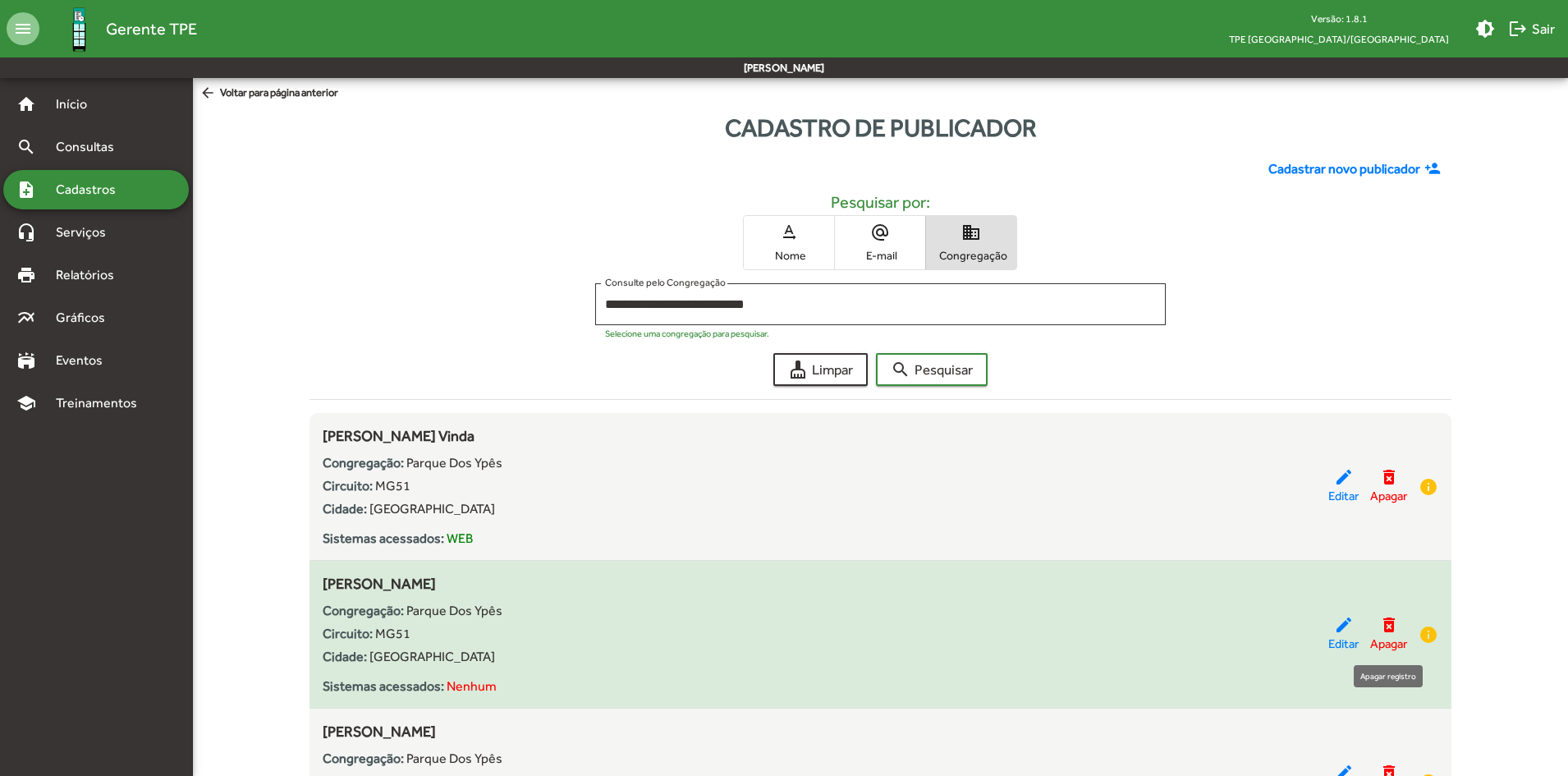
click at [1381, 638] on span "Apagar" at bounding box center [1388, 644] width 37 height 19
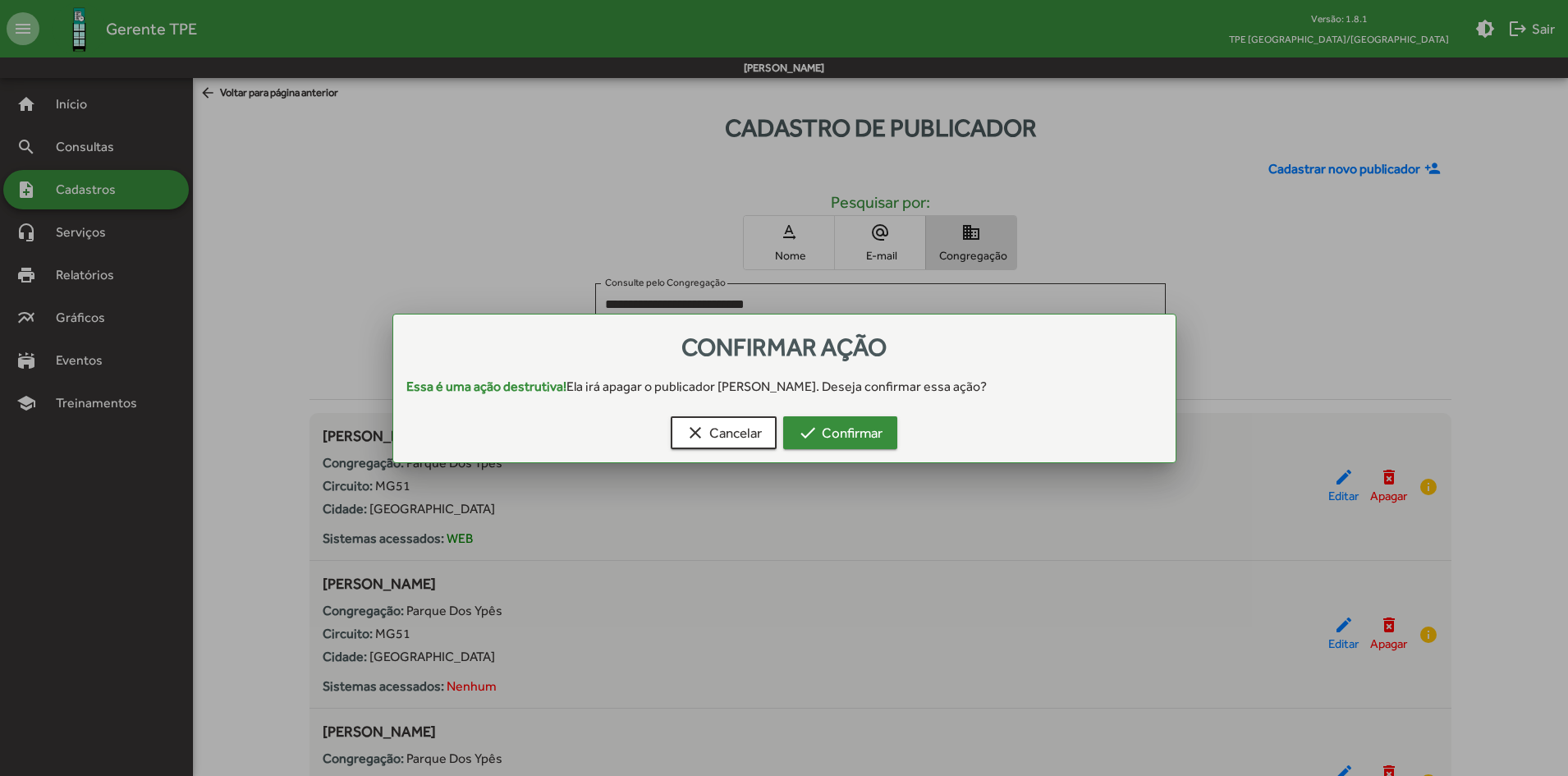
click at [848, 444] on span "check Confirmar" at bounding box center [839, 432] width 85 height 29
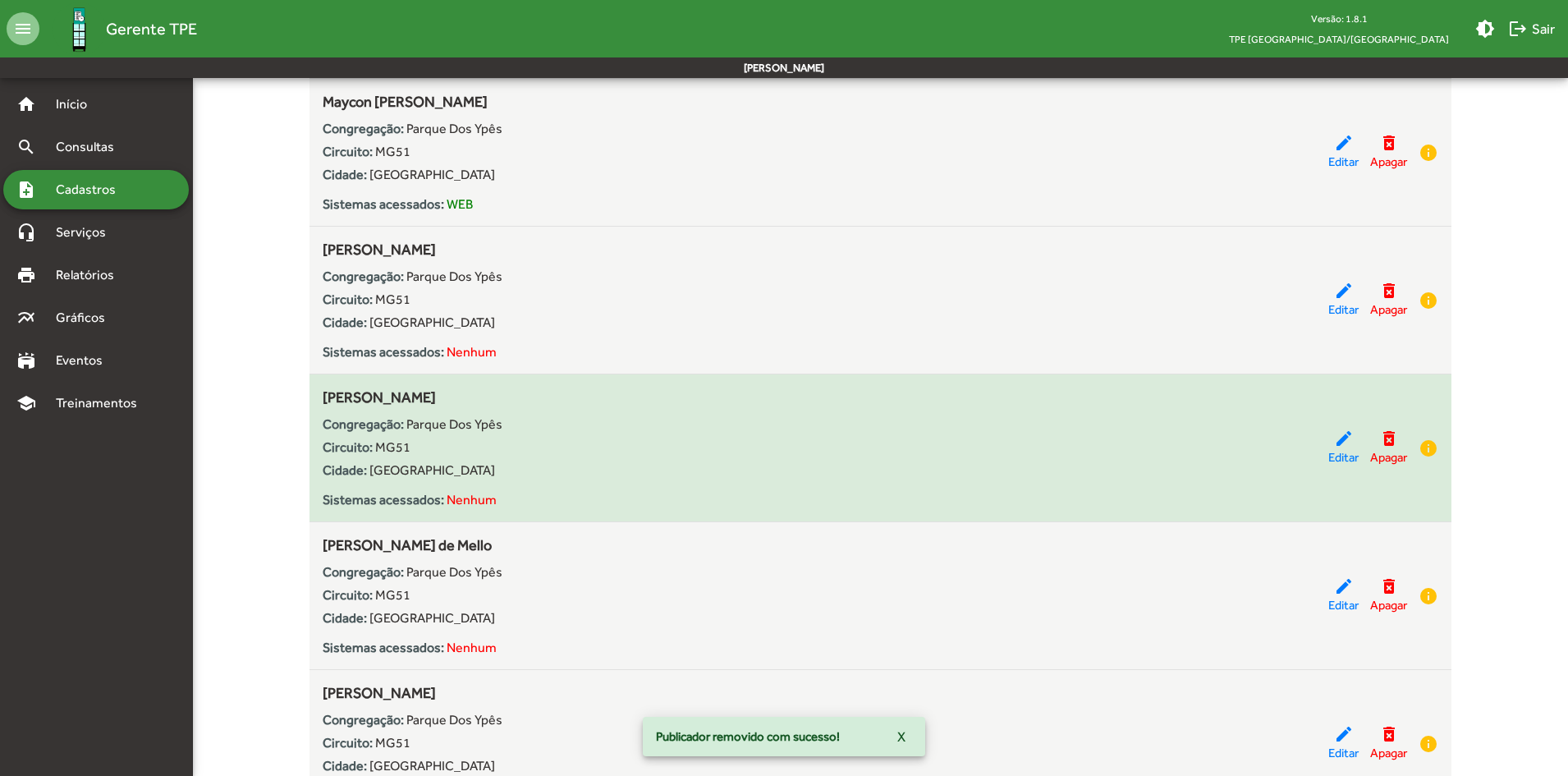
scroll to position [1231, 0]
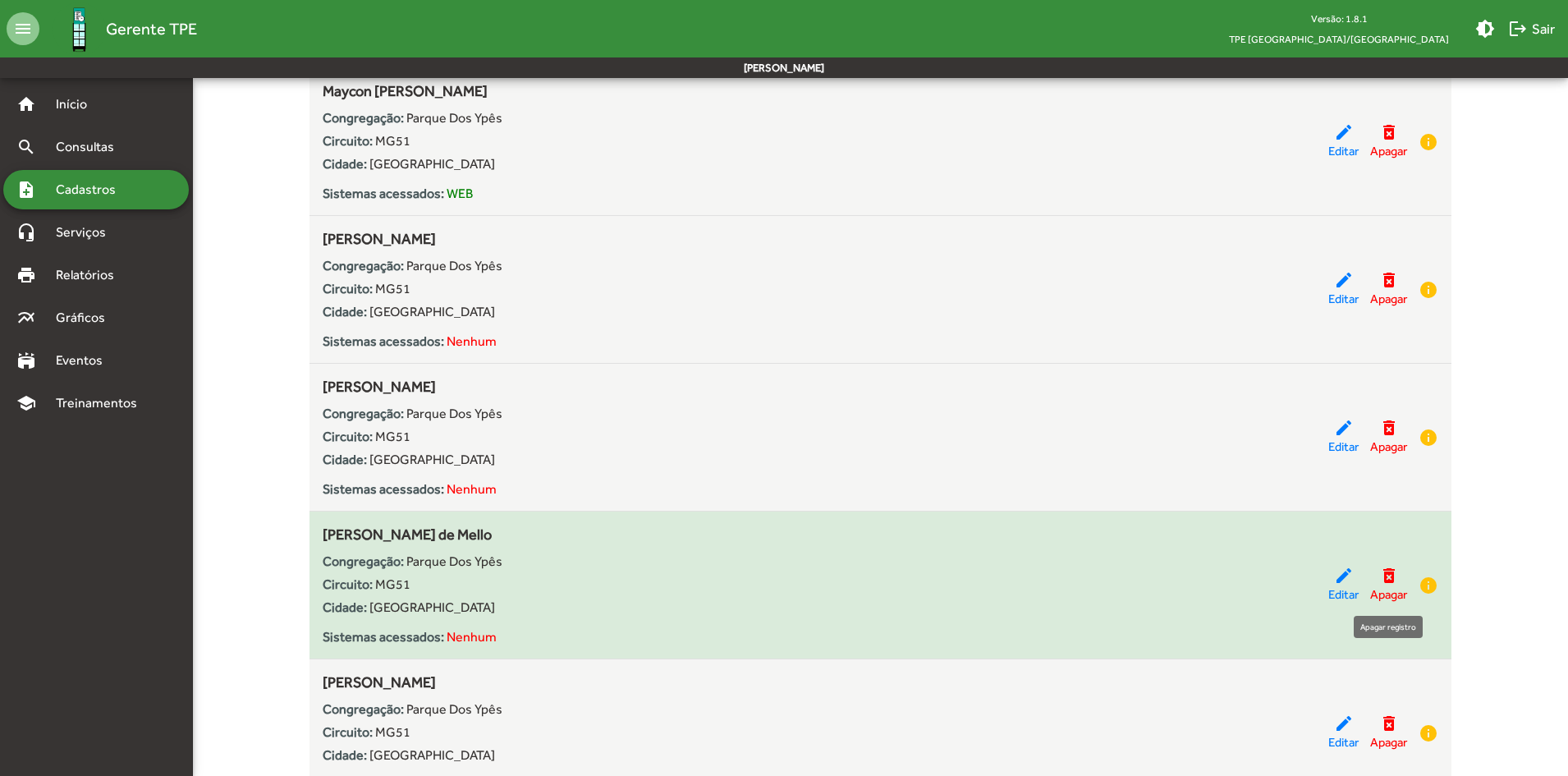
click at [1382, 584] on mat-icon "delete_forever" at bounding box center [1389, 576] width 20 height 20
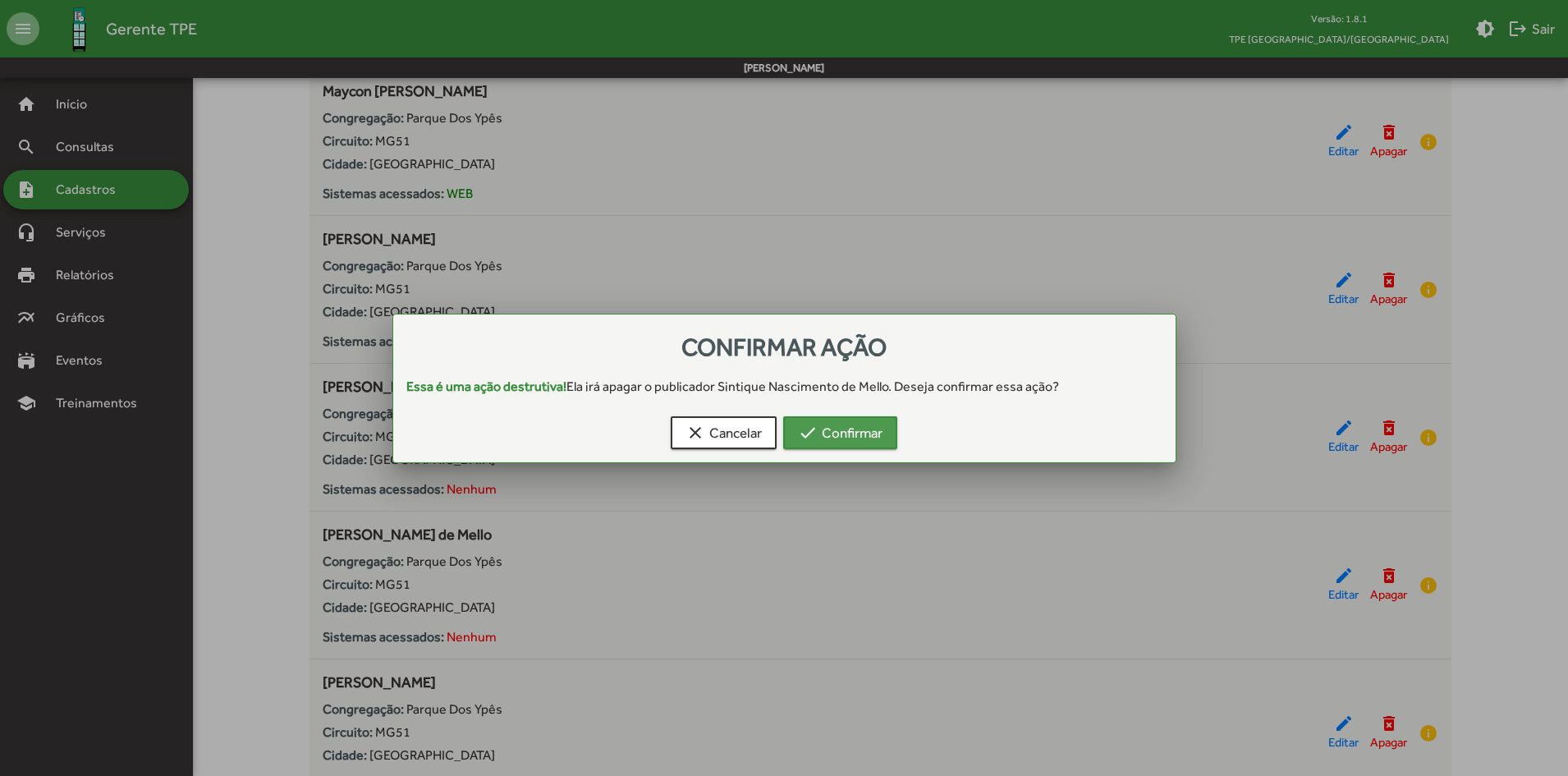
click at [833, 443] on span "check Confirmar" at bounding box center [839, 432] width 85 height 29
